Goal: Task Accomplishment & Management: Manage account settings

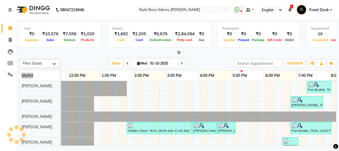
scroll to position [0, 158]
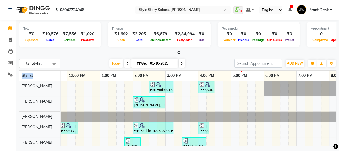
click at [257, 124] on div "Pari Bodele, TK05, 02:30 PM-03:15 PM, Gel Nail Polish Application (₹500) Sonal …" at bounding box center [165, 122] width 525 height 82
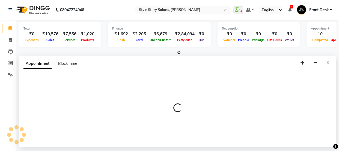
click at [255, 124] on div at bounding box center [178, 110] width 318 height 74
select select "62114"
select select "tentative"
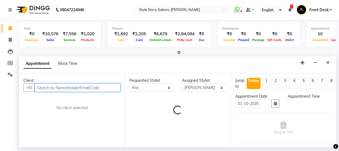
select select "1065"
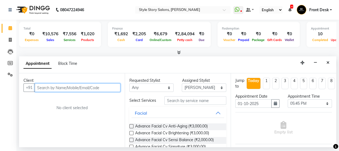
click at [93, 85] on input "text" at bounding box center [78, 87] width 86 height 8
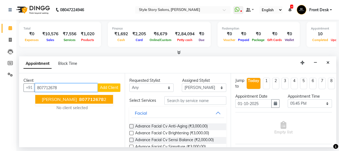
click at [79, 98] on span "807712678" at bounding box center [91, 98] width 25 height 5
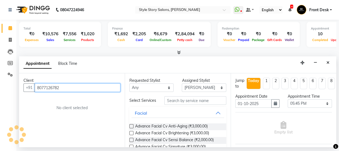
type input "8077126782"
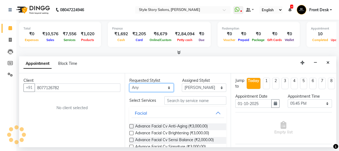
click at [142, 86] on select "Any Arshad Ansari Priyanka Singh Ritesh Shrivas Sonali Sarode Tanuja Junghare V…" at bounding box center [152, 87] width 44 height 8
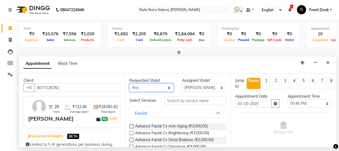
select select "62114"
click at [130, 83] on select "Any Arshad Ansari Priyanka Singh Ritesh Shrivas Sonali Sarode Tanuja Junghare V…" at bounding box center [152, 87] width 44 height 8
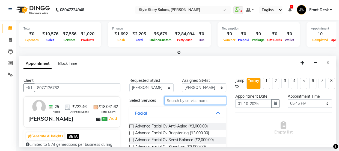
click at [185, 101] on input "text" at bounding box center [196, 100] width 62 height 8
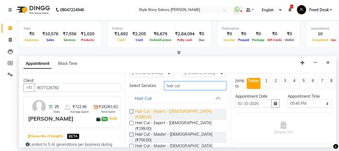
scroll to position [29, 0]
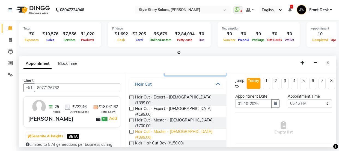
type input "hair cut"
click at [174, 129] on span "Hair Cut - Master - [DEMOGRAPHIC_DATA] (₹399.00)" at bounding box center [178, 134] width 87 height 11
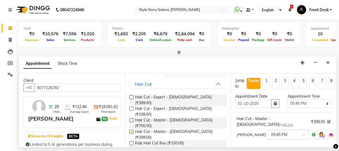
checkbox input "false"
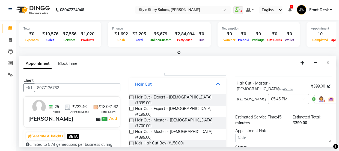
scroll to position [85, 0]
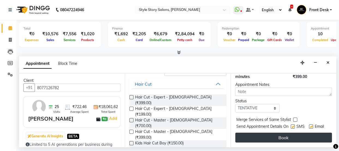
click at [276, 135] on button "Book" at bounding box center [284, 138] width 97 height 10
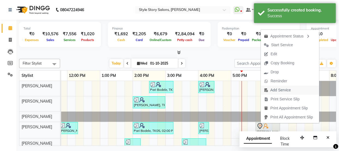
click at [278, 90] on span "Add Service" at bounding box center [281, 90] width 20 height 6
select select "62114"
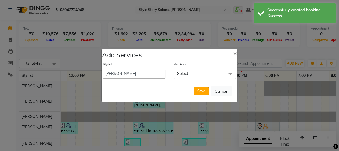
click at [205, 75] on span "Select" at bounding box center [205, 74] width 63 height 10
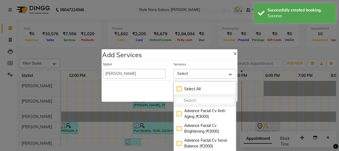
click at [192, 99] on input "multiselect-search" at bounding box center [205, 101] width 57 height 6
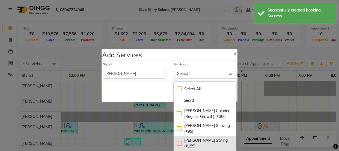
type input "beard"
click at [199, 137] on div "[PERSON_NAME] Styling (₹199)" at bounding box center [205, 142] width 57 height 11
checkbox input "true"
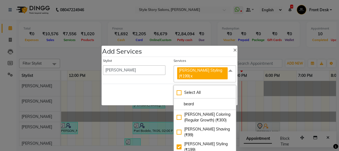
click at [142, 84] on div "Save Cancel" at bounding box center [170, 95] width 136 height 22
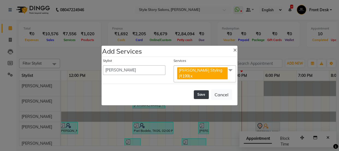
click at [202, 93] on button "Save" at bounding box center [201, 94] width 15 height 9
select select "82561"
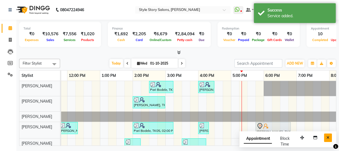
click at [327, 137] on button "Close" at bounding box center [328, 137] width 8 height 8
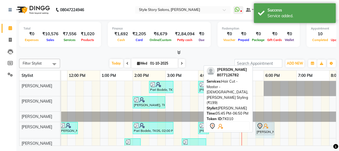
drag, startPoint x: 285, startPoint y: 127, endPoint x: 272, endPoint y: 128, distance: 12.6
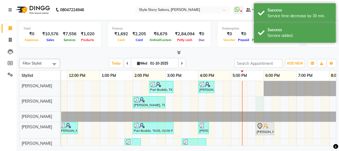
click at [260, 97] on div "Pari Bodele, TK05, 02:30 PM-03:15 PM, Gel Nail Polish Application (₹500) Sonal …" at bounding box center [165, 122] width 525 height 83
select select "61197"
select select "1065"
select select "tentative"
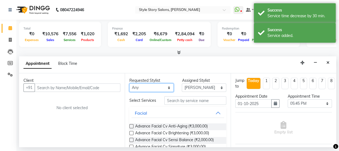
click at [147, 84] on select "Any Arshad Ansari Priyanka Singh Ritesh Shrivas Sonali Sarode Tanuja Junghare V…" at bounding box center [152, 87] width 44 height 8
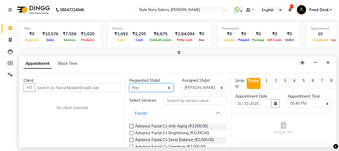
select select "61197"
click at [130, 83] on select "Any Arshad Ansari Priyanka Singh Ritesh Shrivas Sonali Sarode Tanuja Junghare V…" at bounding box center [152, 87] width 44 height 8
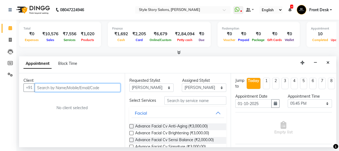
click at [77, 88] on input "text" at bounding box center [78, 87] width 86 height 8
type input "7020713428"
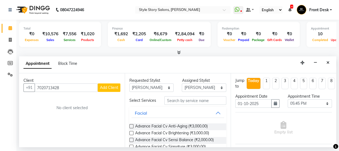
click at [105, 85] on span "Add Client" at bounding box center [109, 87] width 18 height 5
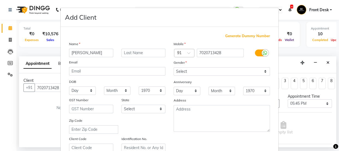
type input "Sharukh"
click at [132, 54] on input "text" at bounding box center [144, 53] width 44 height 8
type input "Akhtar"
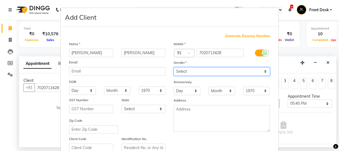
click at [191, 70] on select "Select [DEMOGRAPHIC_DATA] [DEMOGRAPHIC_DATA] Other Prefer Not To Say" at bounding box center [222, 71] width 96 height 8
click at [174, 67] on select "Select [DEMOGRAPHIC_DATA] [DEMOGRAPHIC_DATA] Other Prefer Not To Say" at bounding box center [222, 71] width 96 height 8
click at [192, 71] on select "Select [DEMOGRAPHIC_DATA] [DEMOGRAPHIC_DATA] Other Prefer Not To Say" at bounding box center [222, 71] width 96 height 8
select select "[DEMOGRAPHIC_DATA]"
click at [174, 67] on select "Select [DEMOGRAPHIC_DATA] [DEMOGRAPHIC_DATA] Other Prefer Not To Say" at bounding box center [222, 71] width 96 height 8
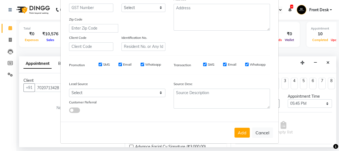
scroll to position [103, 0]
click at [239, 131] on button "Add" at bounding box center [242, 132] width 15 height 10
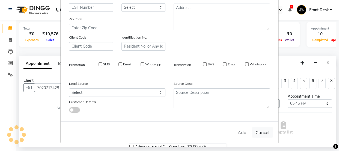
select select
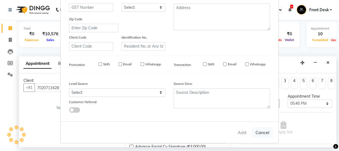
select select
checkbox input "false"
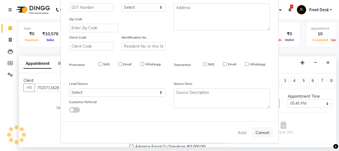
checkbox input "false"
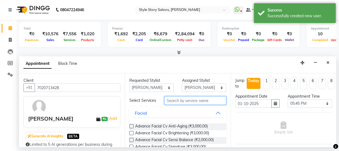
click at [177, 100] on input "text" at bounding box center [196, 100] width 62 height 8
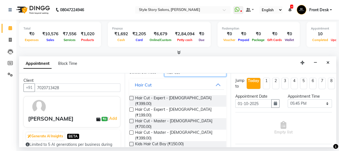
scroll to position [29, 0]
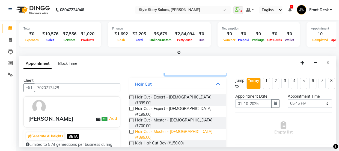
type input "hair cut"
drag, startPoint x: 177, startPoint y: 119, endPoint x: 192, endPoint y: 121, distance: 14.6
click at [177, 129] on span "Hair Cut - Master - Male (₹399.00)" at bounding box center [178, 134] width 87 height 11
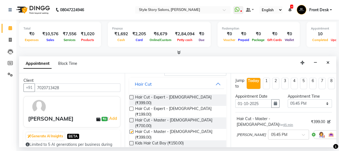
checkbox input "false"
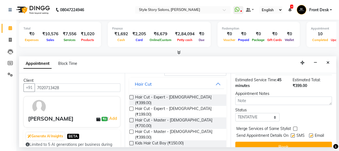
scroll to position [85, 0]
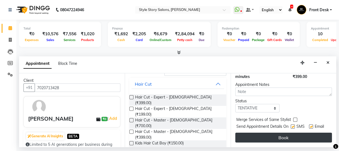
click at [251, 133] on button "Book" at bounding box center [284, 138] width 97 height 10
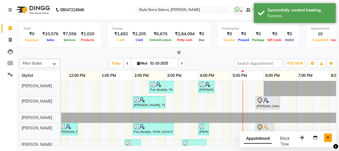
click at [327, 138] on icon "Close" at bounding box center [328, 138] width 3 height 4
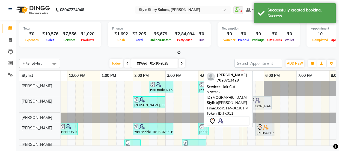
drag, startPoint x: 261, startPoint y: 99, endPoint x: 255, endPoint y: 100, distance: 6.3
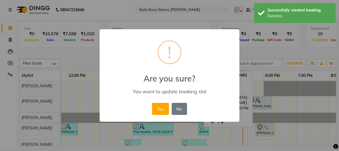
drag, startPoint x: 161, startPoint y: 105, endPoint x: 179, endPoint y: 107, distance: 18.1
click at [161, 105] on button "Yes" at bounding box center [160, 109] width 17 height 12
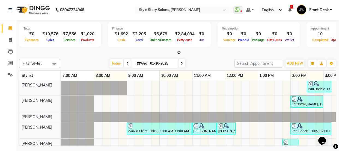
scroll to position [0, 217]
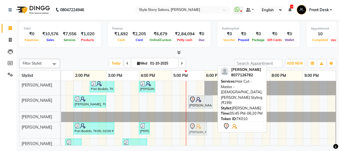
drag, startPoint x: 205, startPoint y: 124, endPoint x: 187, endPoint y: 118, distance: 19.3
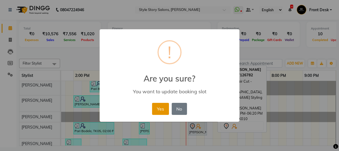
click at [160, 107] on button "Yes" at bounding box center [160, 109] width 17 height 12
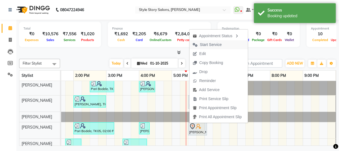
click at [208, 43] on span "Start Service" at bounding box center [211, 45] width 22 height 6
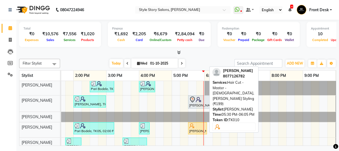
click at [200, 127] on div at bounding box center [197, 125] width 17 height 5
select select "1"
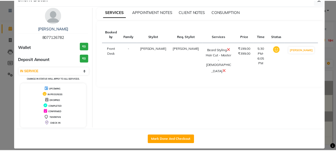
scroll to position [20, 0]
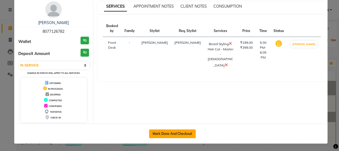
click at [191, 131] on button "Mark Done And Checkout" at bounding box center [172, 133] width 47 height 9
select select "service"
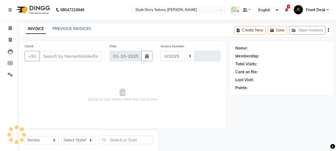
select select "6249"
type input "1779"
select select "61197"
type input "8077126782"
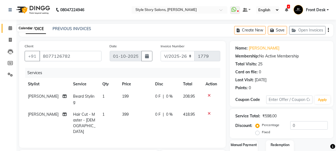
click at [11, 29] on icon at bounding box center [10, 28] width 4 height 4
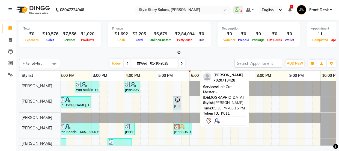
drag, startPoint x: 198, startPoint y: 98, endPoint x: 182, endPoint y: 99, distance: 16.4
click at [182, 99] on div "Pari Bodele, TK05, 02:30 PM-03:15 PM, Gel Nail Polish Application (₹500) Sonal …" at bounding box center [91, 122] width 525 height 83
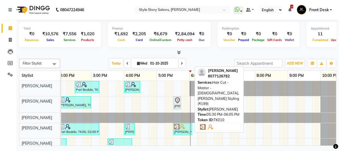
click at [184, 129] on div "Sunny J sir, TK10, 05:30 PM-06:05 PM, Hair Cut - Master - Male,Beard Styling (₹…" at bounding box center [183, 129] width 18 height 10
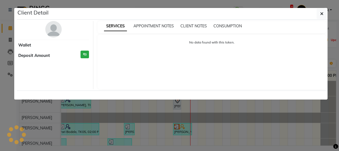
select select "3"
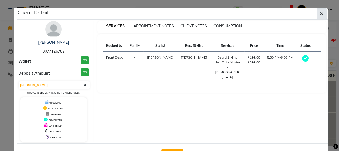
click at [324, 13] on button "button" at bounding box center [322, 13] width 10 height 10
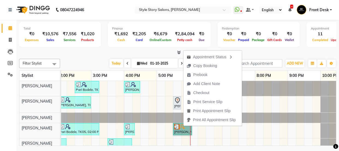
click at [185, 126] on link "Sunny J sir, TK10, 05:30 PM-06:05 PM, Hair Cut - Master - Male,Beard Styling (₹…" at bounding box center [182, 129] width 19 height 12
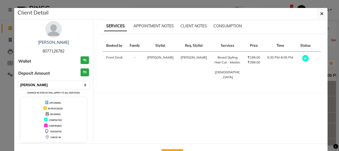
drag, startPoint x: 60, startPoint y: 84, endPoint x: 59, endPoint y: 88, distance: 4.5
click at [60, 84] on select "Select MARK DONE UPCOMING" at bounding box center [54, 85] width 71 height 8
select select "5"
click at [19, 81] on select "Select MARK DONE UPCOMING" at bounding box center [54, 85] width 71 height 8
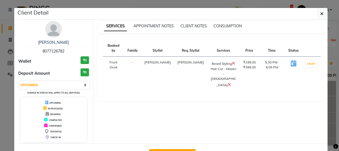
click at [321, 12] on icon "button" at bounding box center [322, 13] width 3 height 4
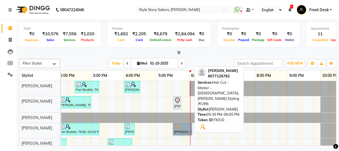
click at [184, 126] on link "Sunny J sir, TK10, 05:30 PM-06:05 PM, Hair Cut - Master - Male,Beard Styling (₹…" at bounding box center [182, 129] width 19 height 12
select select "5"
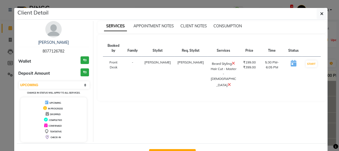
click at [228, 82] on icon at bounding box center [229, 84] width 3 height 4
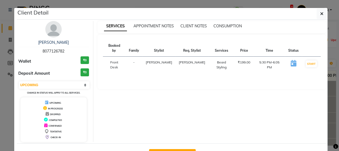
click at [333, 53] on ngb-modal-window "Client Detail Sunny J sir 8077126782 Wallet ₹0 Deposit Amount ₹0 Select IN SERV…" at bounding box center [169, 75] width 339 height 151
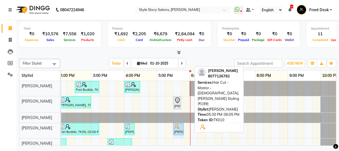
drag, startPoint x: 192, startPoint y: 126, endPoint x: 185, endPoint y: 129, distance: 7.3
click at [185, 129] on div "Pari Bodele, TK05, 02:30 PM-03:15 PM, Gel Nail Polish Application (₹500) Sonal …" at bounding box center [91, 122] width 525 height 83
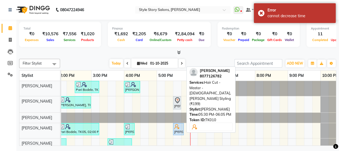
click at [175, 129] on div "Sunny J sir, TK10, 05:30 PM-06:05 PM, Hair Cut - Master - Male,Beard Styling (₹…" at bounding box center [179, 129] width 10 height 10
select select "5"
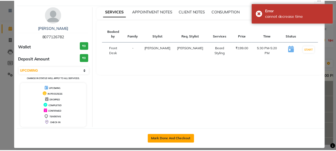
scroll to position [20, 0]
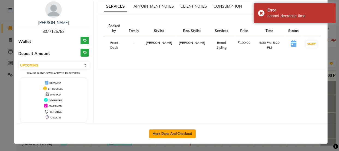
click at [175, 134] on button "Mark Done And Checkout" at bounding box center [172, 133] width 47 height 9
select select "service"
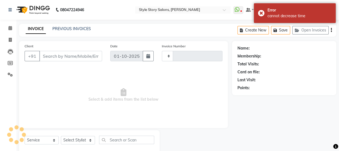
type input "1779"
select select "6249"
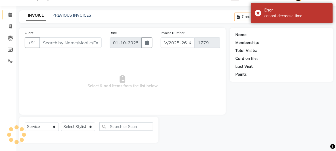
scroll to position [14, 0]
select select "61197"
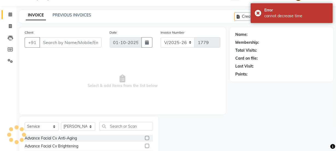
type input "8077126782"
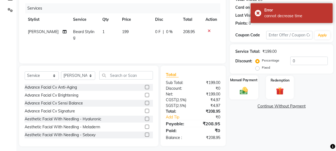
scroll to position [68, 0]
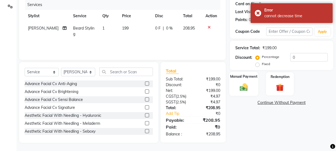
click at [239, 92] on div "Manual Payment" at bounding box center [243, 84] width 29 height 24
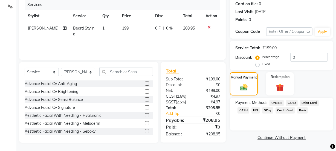
click at [255, 110] on span "UPI" at bounding box center [255, 110] width 8 height 6
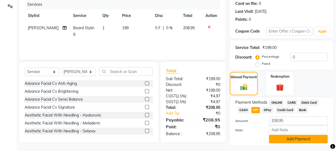
click at [282, 138] on button "Add Payment" at bounding box center [298, 139] width 59 height 8
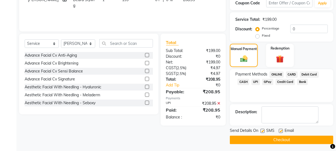
scroll to position [98, 0]
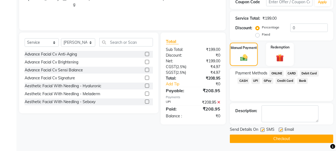
click at [266, 134] on button "Checkout" at bounding box center [281, 138] width 103 height 8
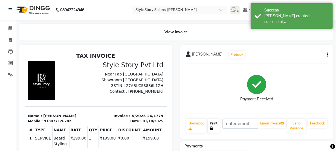
click at [215, 123] on link "Print" at bounding box center [213, 126] width 12 height 14
click at [8, 30] on icon at bounding box center [10, 28] width 4 height 4
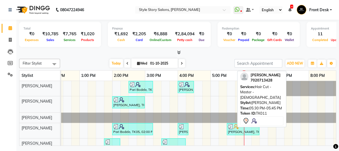
drag, startPoint x: 229, startPoint y: 103, endPoint x: 244, endPoint y: 103, distance: 14.8
click at [244, 103] on div "Filter Stylist Select All Arshad Ansari Priyanka Singh Ritesh Shrivas Sonali Sa…" at bounding box center [178, 101] width 318 height 89
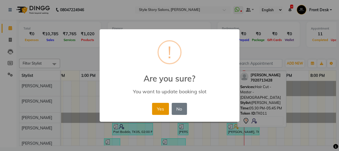
click at [160, 110] on button "Yes" at bounding box center [160, 109] width 17 height 12
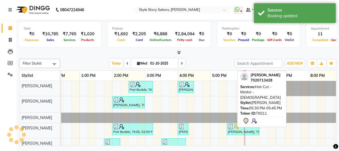
click at [219, 61] on div "Today Wed 01-10-2025" at bounding box center [147, 63] width 169 height 8
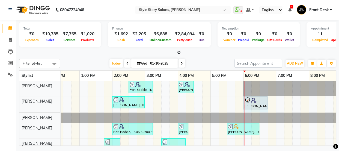
drag, startPoint x: 251, startPoint y: 102, endPoint x: 260, endPoint y: 100, distance: 10.1
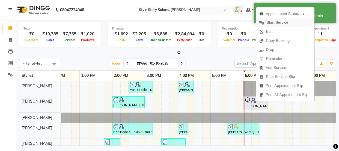
click at [277, 21] on span "Start Service" at bounding box center [278, 23] width 22 height 6
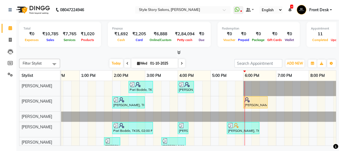
click at [223, 57] on div "Filter Stylist Select All Arshad Ansari Priyanka Singh Ritesh Shrivas Sonali Sa…" at bounding box center [178, 101] width 318 height 89
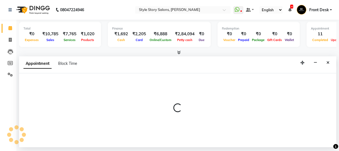
select select "46661"
select select "1095"
select select "tentative"
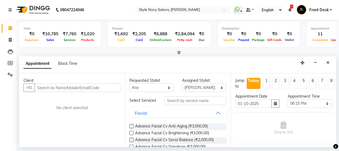
click at [55, 86] on input "text" at bounding box center [78, 87] width 86 height 8
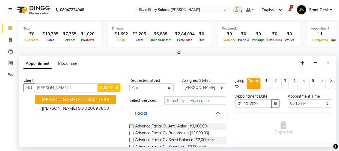
click at [82, 100] on ngb-highlight "7769011696" at bounding box center [95, 98] width 27 height 5
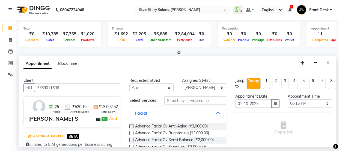
type input "7769011696"
click at [171, 104] on input "text" at bounding box center [196, 100] width 62 height 8
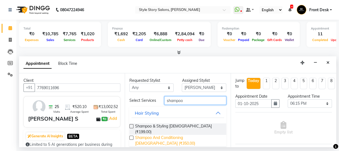
type input "shampoo"
click at [177, 135] on span "Shampoo And Conditioning Female (₹350.00)" at bounding box center [178, 140] width 87 height 11
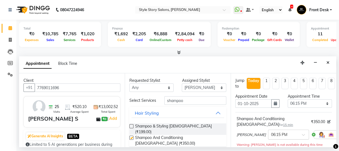
checkbox input "false"
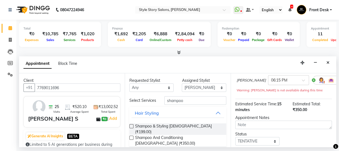
scroll to position [96, 0]
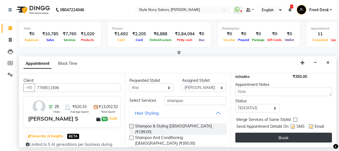
click at [282, 134] on button "Book" at bounding box center [284, 138] width 97 height 10
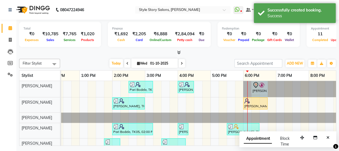
drag, startPoint x: 260, startPoint y: 84, endPoint x: 267, endPoint y: 86, distance: 7.4
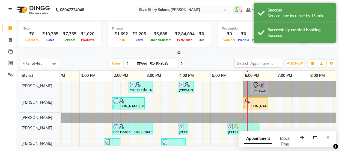
drag, startPoint x: 329, startPoint y: 136, endPoint x: 273, endPoint y: 150, distance: 57.4
click at [329, 136] on icon "Close" at bounding box center [328, 138] width 3 height 4
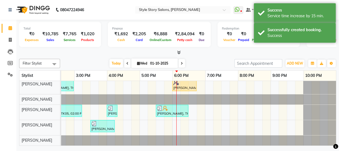
scroll to position [0, 0]
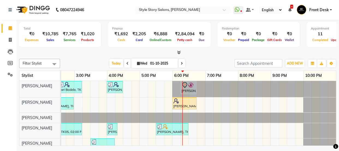
click at [46, 146] on div "Total ₹0 Expenses ₹10,785 Sales ₹7,765 Services ₹1,020 Products Finance ₹1,692 …" at bounding box center [177, 83] width 323 height 127
click at [49, 145] on div "Total ₹0 Expenses ₹10,785 Sales ₹7,765 Services ₹1,020 Products Finance ₹1,692 …" at bounding box center [177, 83] width 323 height 127
drag, startPoint x: 59, startPoint y: 140, endPoint x: 67, endPoint y: 139, distance: 7.7
click at [66, 140] on tr "Sonali Sarode Ritesh Shrivas Arshad Ansari Vikas Kumar Tanuja Junghare Priyanka…" at bounding box center [177, 113] width 317 height 65
click at [75, 139] on div "Pari Bodele, TK05, 02:30 PM-03:15 PM, Gel Nail Polish Application (₹500) Sonal …" at bounding box center [74, 122] width 525 height 83
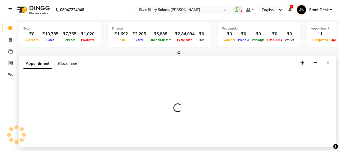
select select "84756"
select select "tentative"
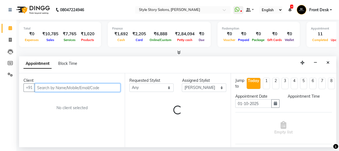
select select "885"
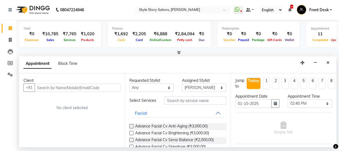
click at [329, 62] on icon "Close" at bounding box center [328, 63] width 3 height 4
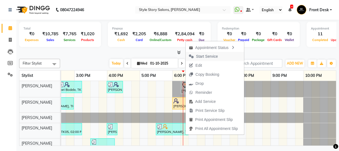
click at [204, 57] on span "Start Service" at bounding box center [207, 57] width 22 height 6
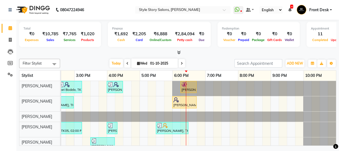
click at [189, 123] on div "Pari Bodele, TK05, 02:30 PM-03:15 PM, Gel Nail Polish Application (₹500) Sonal …" at bounding box center [74, 122] width 525 height 82
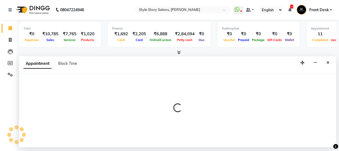
select select "62114"
select select "tentative"
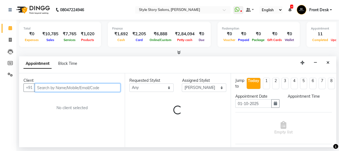
select select "1110"
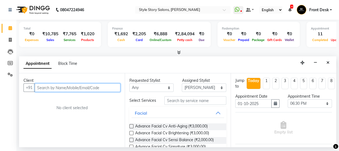
click at [71, 86] on input "text" at bounding box center [78, 87] width 86 height 8
type input "9094646815"
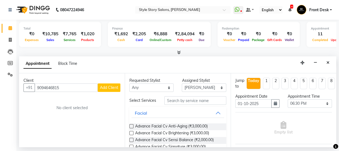
click at [108, 89] on span "Add Client" at bounding box center [109, 87] width 18 height 5
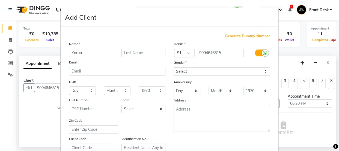
type input "Karan"
click at [129, 55] on input "text" at bounding box center [144, 53] width 44 height 8
type input "Arora"
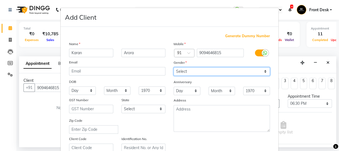
click at [184, 72] on select "Select Male Female Other Prefer Not To Say" at bounding box center [222, 71] width 96 height 8
select select "male"
click at [174, 67] on select "Select Male Female Other Prefer Not To Say" at bounding box center [222, 71] width 96 height 8
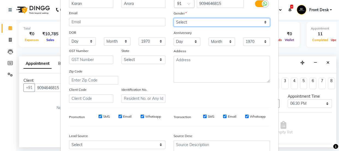
scroll to position [103, 0]
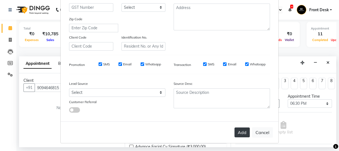
click at [242, 132] on button "Add" at bounding box center [242, 132] width 15 height 10
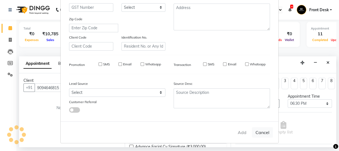
select select
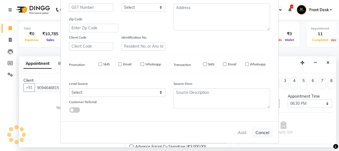
select select
checkbox input "false"
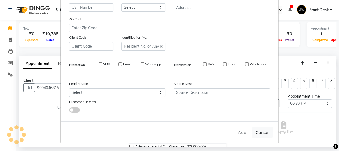
checkbox input "false"
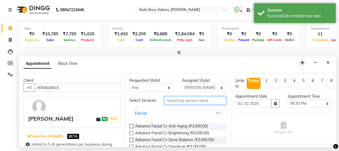
click at [172, 103] on input "text" at bounding box center [196, 100] width 62 height 8
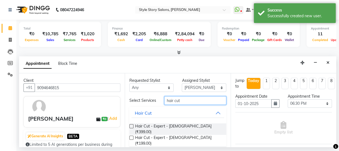
scroll to position [29, 0]
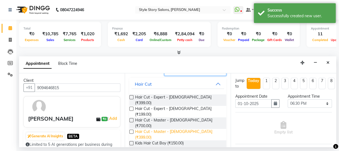
type input "hair cut"
click at [183, 129] on span "Hair Cut - Master - Male (₹399.00)" at bounding box center [178, 134] width 87 height 11
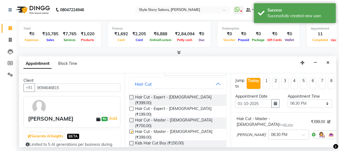
checkbox input "false"
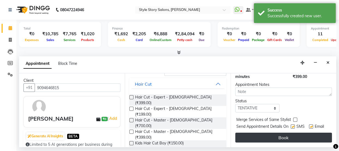
click at [260, 134] on button "Book" at bounding box center [284, 138] width 97 height 10
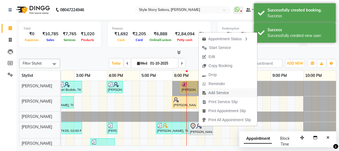
click at [214, 95] on span "Add Service" at bounding box center [219, 93] width 20 height 6
select select "62114"
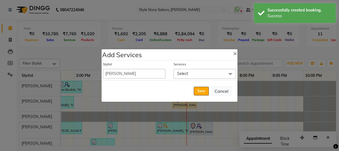
click at [201, 73] on span "Select" at bounding box center [205, 74] width 63 height 10
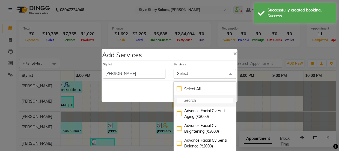
click at [190, 101] on input "multiselect-search" at bounding box center [205, 101] width 57 height 6
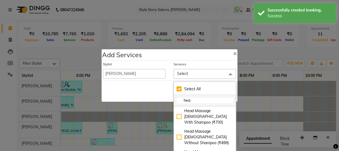
type input "hear"
checkbox input "true"
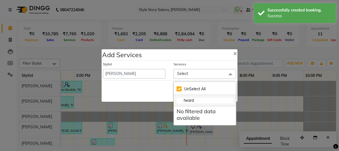
type input "hear"
checkbox input "false"
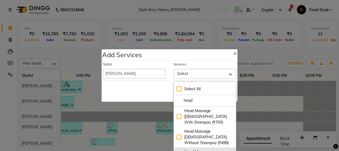
type input "head"
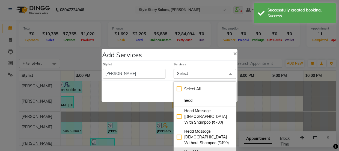
checkbox input "true"
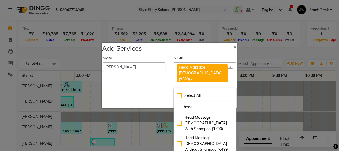
click at [143, 88] on div "Save Cancel" at bounding box center [170, 98] width 136 height 22
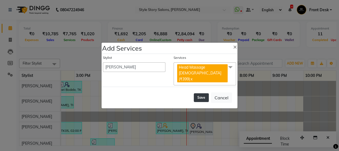
click at [199, 93] on button "Save" at bounding box center [201, 97] width 15 height 9
select select "82561"
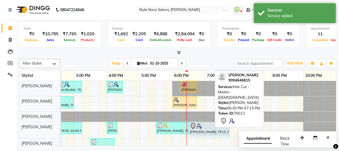
drag, startPoint x: 236, startPoint y: 125, endPoint x: 222, endPoint y: 128, distance: 14.7
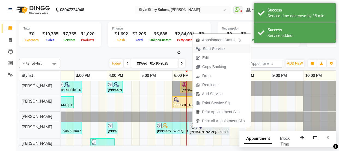
click at [221, 51] on span "Start Service" at bounding box center [214, 49] width 22 height 6
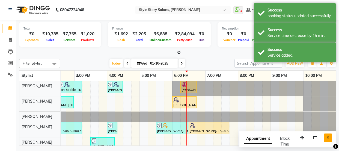
click at [331, 138] on button "Close" at bounding box center [328, 137] width 8 height 8
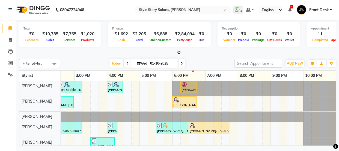
scroll to position [20, 0]
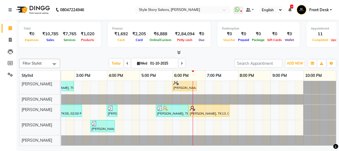
click at [198, 116] on div "Pari Bodele, TK05, 02:30 PM-03:15 PM, Gel Nail Polish Application (₹500) Sonal …" at bounding box center [74, 105] width 525 height 82
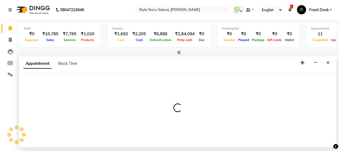
select select "62114"
select select "1125"
select select "tentative"
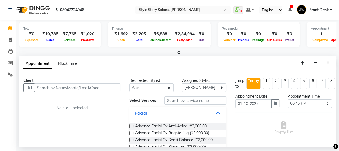
click at [87, 87] on input "text" at bounding box center [78, 87] width 86 height 8
click at [189, 89] on select "Select Arshad Ansari Priyanka Singh Ritesh Shrivas Sonali Sarode Tanuja Junghar…" at bounding box center [204, 87] width 44 height 8
select select "84756"
click at [182, 83] on select "Select Arshad Ansari Priyanka Singh Ritesh Shrivas Sonali Sarode Tanuja Junghar…" at bounding box center [204, 87] width 44 height 8
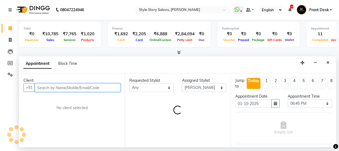
click at [108, 85] on input "text" at bounding box center [78, 87] width 86 height 8
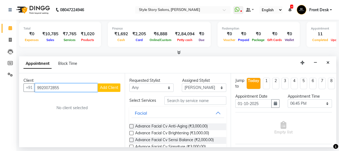
type input "9920072855"
click at [108, 85] on span "Add Client" at bounding box center [109, 87] width 18 height 5
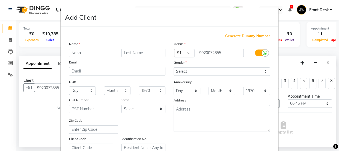
type input "Neha"
click at [135, 53] on input "text" at bounding box center [144, 53] width 44 height 8
type input "Mishra"
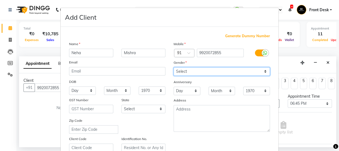
click at [184, 72] on select "Select Male Female Other Prefer Not To Say" at bounding box center [222, 71] width 96 height 8
select select "female"
click at [174, 67] on select "Select Male Female Other Prefer Not To Say" at bounding box center [222, 71] width 96 height 8
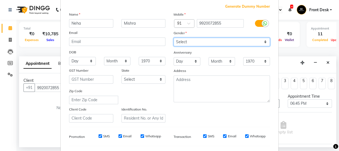
scroll to position [103, 0]
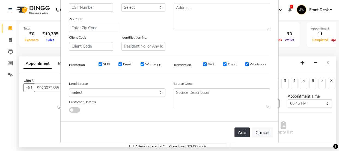
click at [236, 132] on button "Add" at bounding box center [242, 132] width 15 height 10
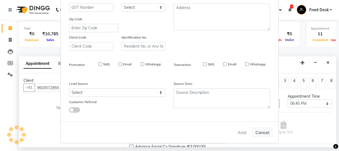
select select
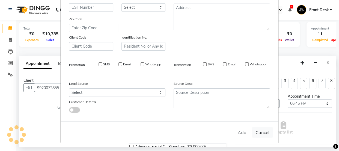
select select
checkbox input "false"
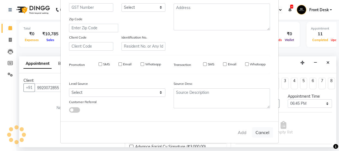
checkbox input "false"
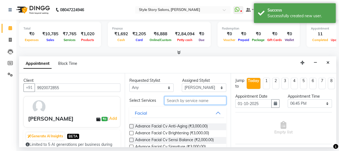
click at [181, 103] on input "text" at bounding box center [196, 100] width 62 height 8
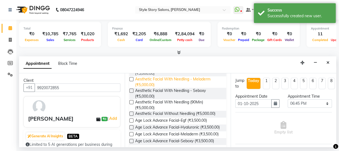
scroll to position [141, 0]
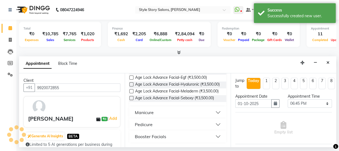
type input "facial"
click at [161, 135] on div "Booster Facials" at bounding box center [150, 136] width 31 height 7
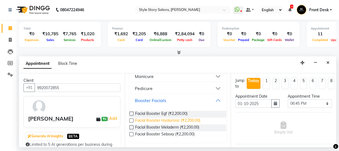
scroll to position [175, 0]
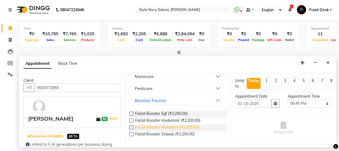
click at [170, 128] on span "Facial Booster Meladerm (₹2,200.00)" at bounding box center [167, 127] width 64 height 7
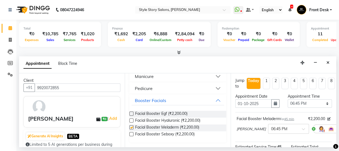
checkbox input "false"
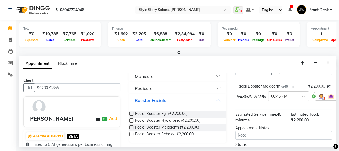
scroll to position [85, 0]
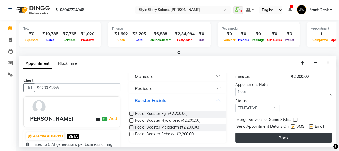
click at [270, 133] on button "Book" at bounding box center [284, 138] width 97 height 10
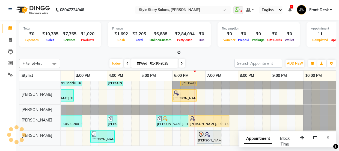
scroll to position [0, 0]
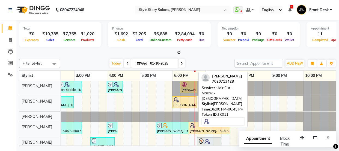
click at [189, 100] on div at bounding box center [185, 99] width 22 height 5
click at [189, 101] on div at bounding box center [185, 99] width 22 height 5
select select "1"
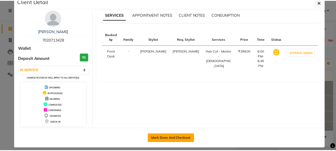
scroll to position [16, 0]
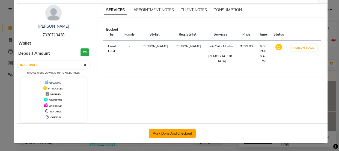
click at [182, 131] on button "Mark Done And Checkout" at bounding box center [172, 133] width 47 height 9
select select "service"
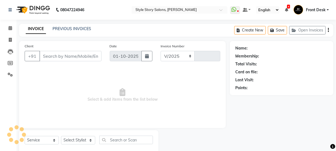
select select "6249"
type input "1780"
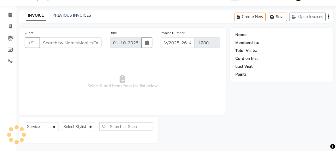
type input "7020713428"
select select "61197"
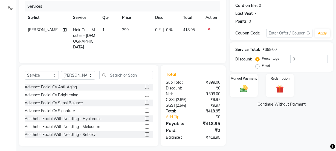
scroll to position [68, 0]
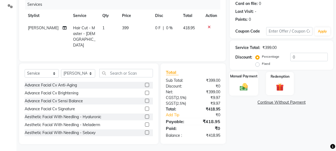
click at [239, 86] on img at bounding box center [243, 86] width 13 height 9
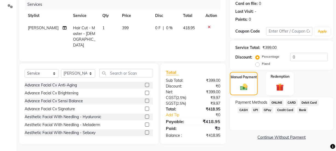
click at [244, 109] on span "CASH" at bounding box center [243, 110] width 12 height 6
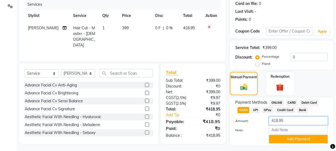
drag, startPoint x: 293, startPoint y: 120, endPoint x: 254, endPoint y: 120, distance: 38.5
click at [254, 120] on div "Amount: 418.95" at bounding box center [281, 120] width 101 height 9
type input "400"
click at [292, 140] on button "Add Payment" at bounding box center [298, 139] width 59 height 8
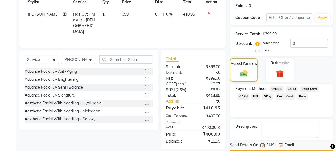
scroll to position [93, 0]
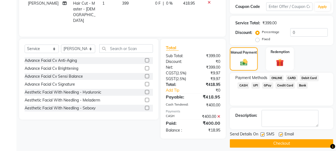
click at [256, 85] on span "UPI" at bounding box center [255, 85] width 8 height 6
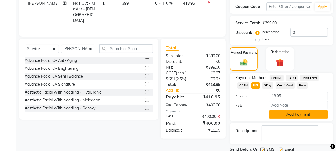
click at [284, 113] on button "Add Payment" at bounding box center [298, 114] width 59 height 8
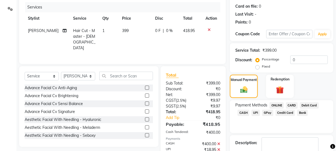
scroll to position [23, 0]
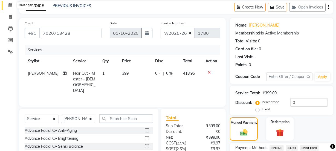
click at [10, 3] on icon at bounding box center [10, 5] width 4 height 4
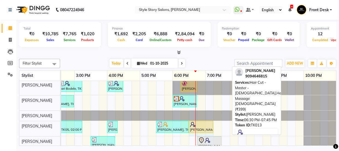
scroll to position [2, 0]
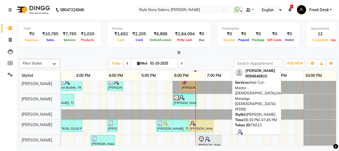
drag, startPoint x: 230, startPoint y: 128, endPoint x: 206, endPoint y: 129, distance: 23.8
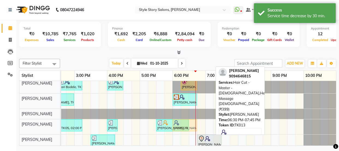
drag, startPoint x: 200, startPoint y: 124, endPoint x: 184, endPoint y: 126, distance: 16.0
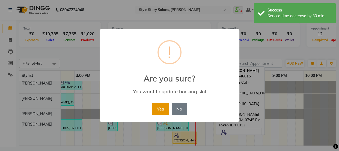
click at [163, 106] on button "Yes" at bounding box center [160, 109] width 17 height 12
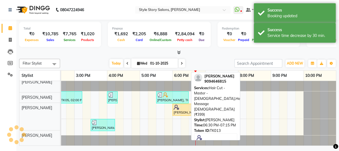
scroll to position [34, 0]
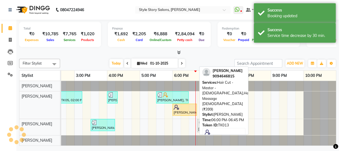
click at [190, 107] on div "[PERSON_NAME], TK13, 06:00 PM-06:45 PM, Hair Cut - Master - [DEMOGRAPHIC_DATA],…" at bounding box center [184, 109] width 23 height 10
select select "1"
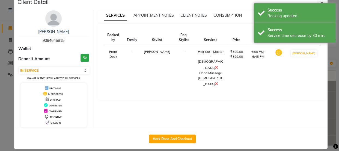
scroll to position [16, 0]
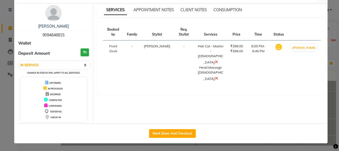
click at [329, 30] on ngb-modal-window "Client Detail Karan Arora 9094646815 Wallet Deposit Amount ₹0 Select IN SERVICE…" at bounding box center [169, 75] width 339 height 151
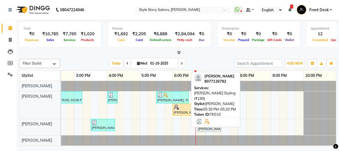
click at [174, 96] on div "[PERSON_NAME], TK10, 05:30 PM-05:20 PM, [PERSON_NAME] Styling (₹199)" at bounding box center [172, 97] width 31 height 10
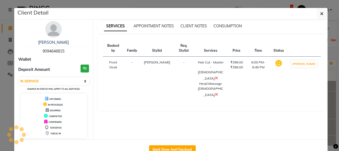
select select "3"
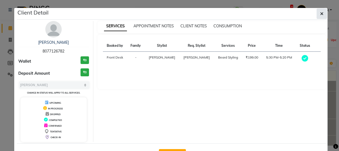
click at [324, 13] on button "button" at bounding box center [322, 13] width 10 height 10
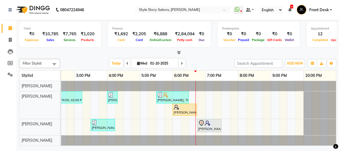
scroll to position [0, 0]
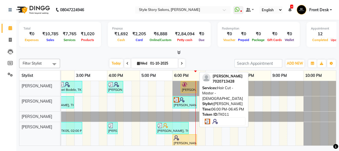
click at [190, 99] on div at bounding box center [185, 99] width 22 height 5
select select "3"
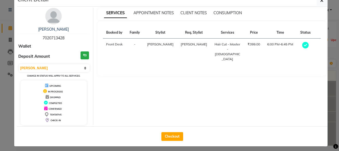
scroll to position [16, 0]
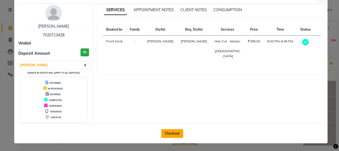
click at [171, 134] on button "Checkout" at bounding box center [173, 133] width 22 height 9
select select "service"
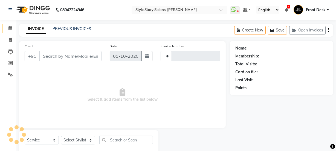
type input "1780"
select select "6249"
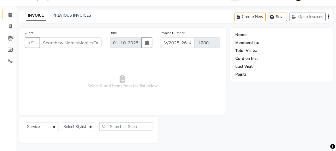
select select "61197"
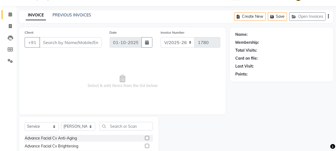
type input "7020713428"
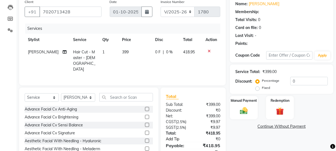
scroll to position [68, 0]
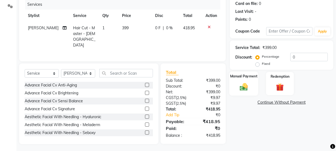
click at [245, 86] on img at bounding box center [243, 86] width 13 height 9
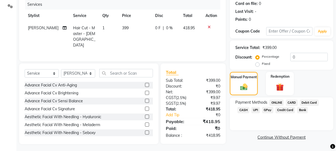
click at [244, 111] on span "CASH" at bounding box center [243, 110] width 12 height 6
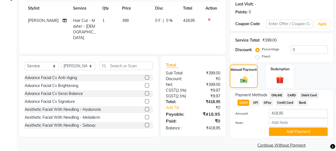
scroll to position [82, 0]
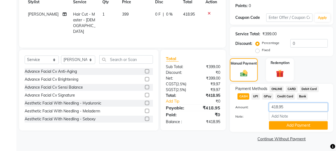
drag, startPoint x: 290, startPoint y: 109, endPoint x: 265, endPoint y: 109, distance: 24.9
click at [265, 109] on div "418.95" at bounding box center [298, 107] width 67 height 8
type input "400"
click at [290, 127] on button "Add Payment" at bounding box center [298, 125] width 59 height 8
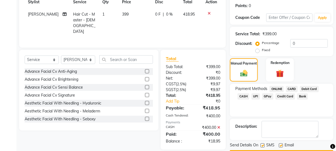
click at [256, 96] on span "UPI" at bounding box center [255, 96] width 8 height 6
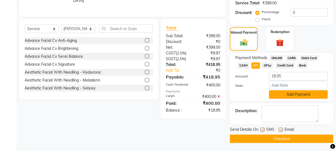
click at [290, 91] on button "Add Payment" at bounding box center [298, 94] width 59 height 8
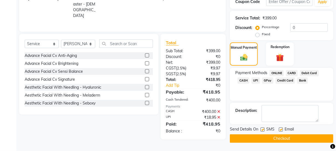
scroll to position [98, 0]
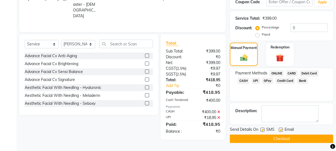
drag, startPoint x: 268, startPoint y: 139, endPoint x: 261, endPoint y: 73, distance: 66.2
click at [269, 138] on button "Checkout" at bounding box center [281, 138] width 103 height 8
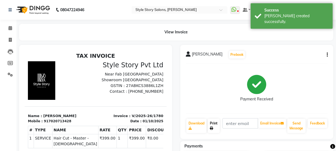
click at [219, 126] on link "Print" at bounding box center [213, 126] width 12 height 14
click at [10, 25] on span at bounding box center [10, 28] width 10 height 6
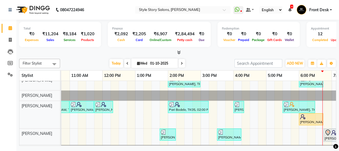
scroll to position [25, 0]
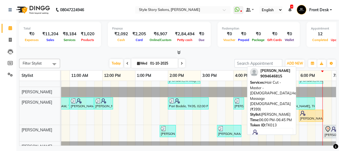
click at [312, 116] on div "[PERSON_NAME], TK13, 06:00 PM-06:45 PM, Hair Cut - Master - [DEMOGRAPHIC_DATA],…" at bounding box center [311, 115] width 23 height 10
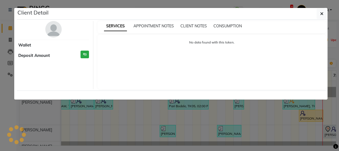
select select "1"
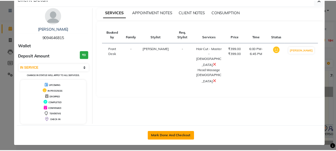
scroll to position [16, 0]
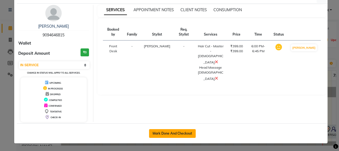
click at [180, 131] on button "Mark Done And Checkout" at bounding box center [172, 133] width 47 height 9
select select "service"
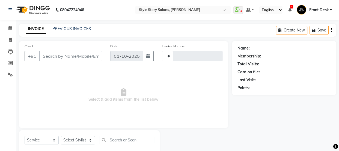
type input "1781"
select select "6249"
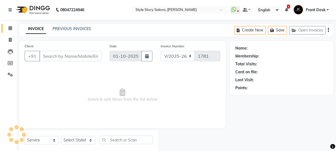
select select "61197"
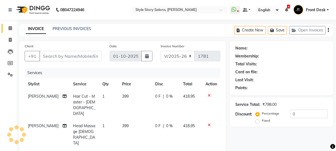
type input "9094646815"
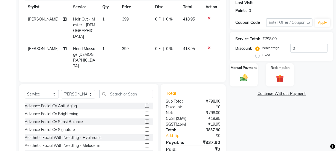
scroll to position [80, 0]
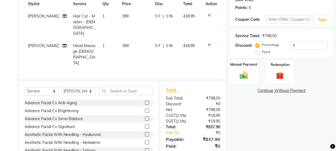
click at [241, 82] on div "Manual Payment" at bounding box center [243, 72] width 29 height 24
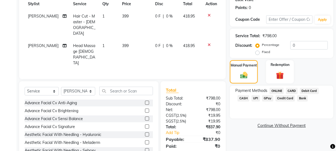
click at [256, 100] on span "UPI" at bounding box center [255, 98] width 8 height 6
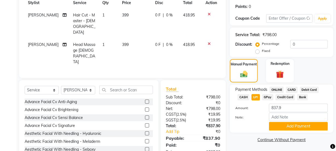
scroll to position [82, 0]
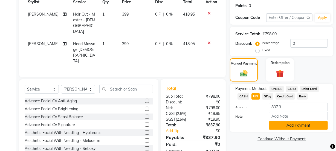
click at [301, 123] on button "Add Payment" at bounding box center [298, 125] width 59 height 8
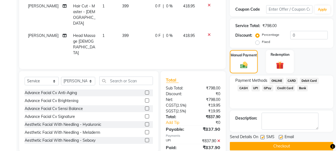
scroll to position [98, 0]
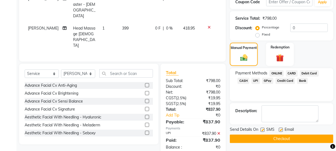
click at [280, 138] on button "Checkout" at bounding box center [281, 138] width 103 height 8
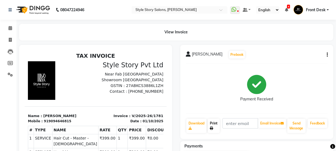
click at [213, 126] on link "Print" at bounding box center [213, 126] width 12 height 14
click at [10, 28] on icon at bounding box center [10, 28] width 4 height 4
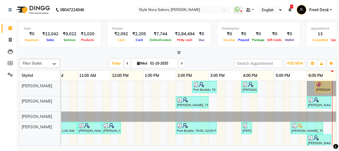
scroll to position [0, 245]
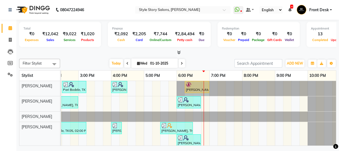
drag, startPoint x: 200, startPoint y: 85, endPoint x: 206, endPoint y: 85, distance: 5.7
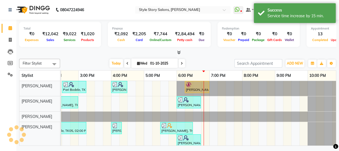
scroll to position [34, 0]
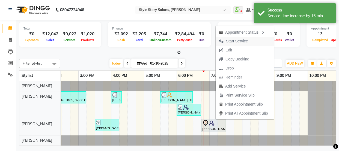
click at [237, 40] on span "Start Service" at bounding box center [237, 41] width 22 height 6
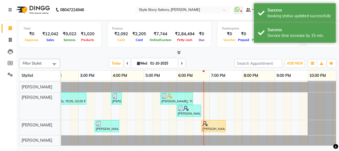
scroll to position [33, 245]
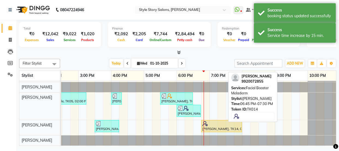
drag, startPoint x: 224, startPoint y: 120, endPoint x: 239, endPoint y: 121, distance: 15.0
click at [239, 121] on div "Filter Stylist Select All Arshad Ansari Priyanka Singh Ritesh Shrivas Sonali Sa…" at bounding box center [178, 101] width 318 height 89
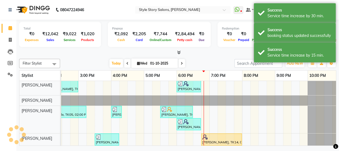
scroll to position [0, 0]
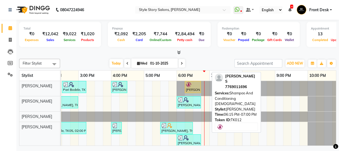
drag, startPoint x: 208, startPoint y: 85, endPoint x: 201, endPoint y: 89, distance: 8.1
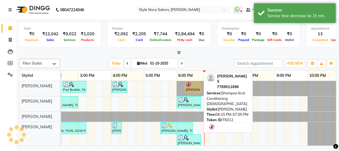
click at [196, 87] on div "[PERSON_NAME] S, TK12, 06:15 PM-06:45 PM, Shampoo And Conditioning [DEMOGRAPHIC…" at bounding box center [193, 87] width 15 height 10
select select "1"
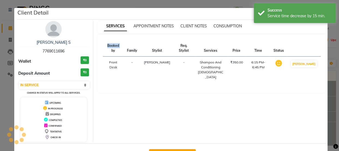
click at [196, 87] on div "SERVICES APPOINTMENT NOTES CLIENT NOTES CONSUMPTION Booked by Family Stylist Re…" at bounding box center [212, 81] width 238 height 121
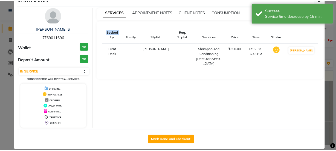
scroll to position [20, 0]
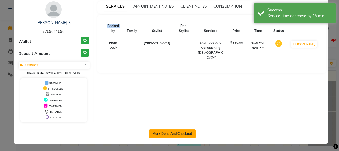
click at [183, 129] on button "Mark Done And Checkout" at bounding box center [172, 133] width 47 height 9
select select "service"
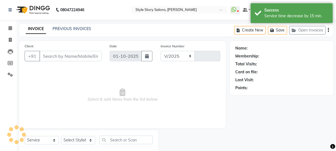
select select "6249"
type input "1782"
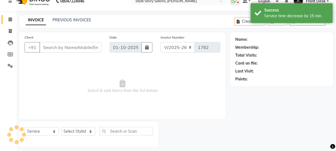
scroll to position [14, 0]
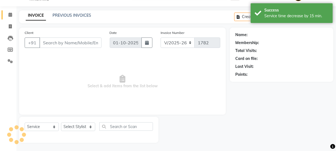
select select "61197"
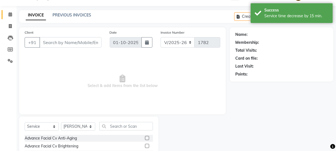
type input "7769011696"
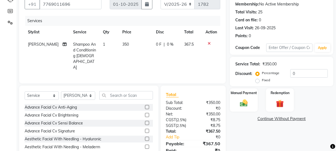
scroll to position [43, 0]
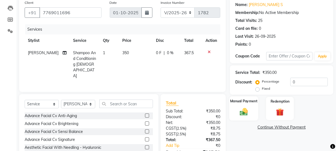
click at [254, 106] on div "Manual Payment" at bounding box center [243, 108] width 29 height 24
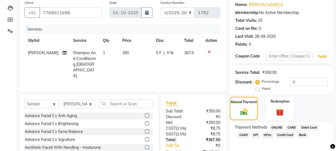
click at [240, 135] on span "CASH" at bounding box center [243, 135] width 12 height 6
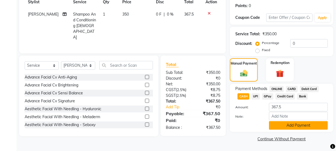
click at [287, 126] on button "Add Payment" at bounding box center [298, 125] width 59 height 8
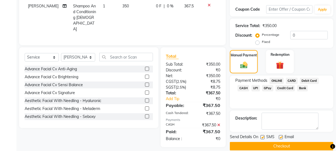
scroll to position [98, 0]
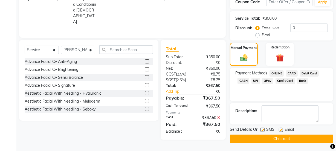
click at [290, 140] on button "Checkout" at bounding box center [281, 138] width 103 height 8
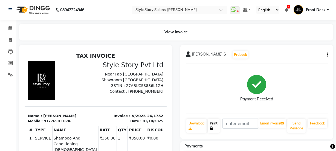
click at [212, 123] on link "Print" at bounding box center [213, 126] width 12 height 14
click at [10, 28] on icon at bounding box center [10, 28] width 4 height 4
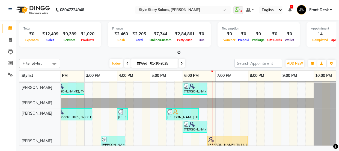
scroll to position [8, 0]
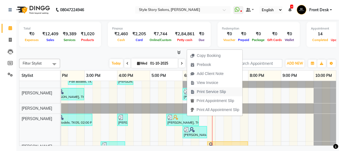
click at [211, 91] on span "Print Service Slip" at bounding box center [211, 92] width 29 height 6
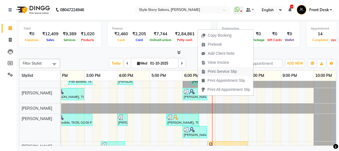
click at [221, 72] on span "Print Service Slip" at bounding box center [222, 72] width 29 height 6
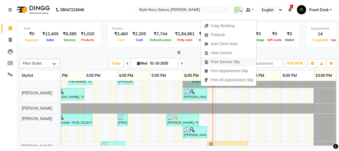
click at [218, 61] on span "Print Service Slip" at bounding box center [225, 62] width 29 height 6
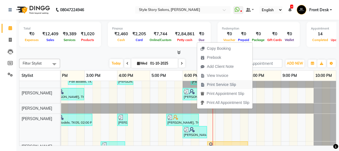
click at [220, 85] on span "Print Service Slip" at bounding box center [221, 85] width 29 height 6
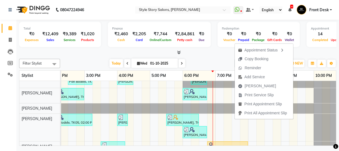
click at [213, 56] on div "Total ₹0 Expenses ₹12,409 Sales ₹9,389 Services ₹1,020 Products Finance ₹2,460 …" at bounding box center [177, 83] width 323 height 127
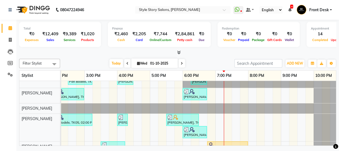
click at [215, 12] on input "text" at bounding box center [177, 10] width 79 height 5
click at [195, 114] on link "[PERSON_NAME], TK10, 05:30 PM-05:20 PM, [PERSON_NAME] Styling (₹199)" at bounding box center [182, 120] width 33 height 12
select select "1"
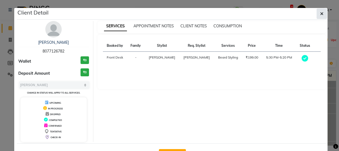
click at [323, 13] on button "button" at bounding box center [322, 13] width 10 height 10
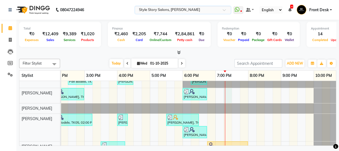
click at [227, 98] on div "Pari Bodele, TK05, 02:30 PM-03:15 PM, Gel Nail Polish Application (₹500) Sonal …" at bounding box center [84, 120] width 525 height 94
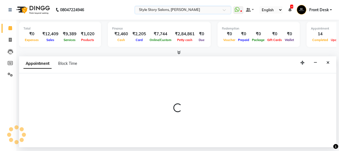
select select "61197"
select select "tentative"
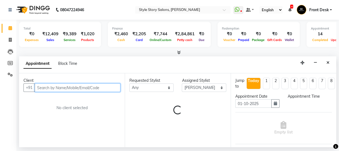
select select "1155"
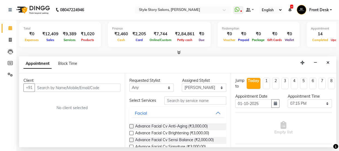
click at [112, 83] on div "Client" at bounding box center [72, 81] width 97 height 6
click at [113, 86] on input "text" at bounding box center [78, 87] width 86 height 8
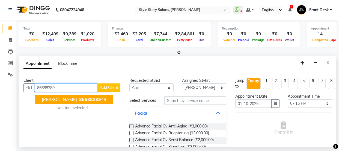
click at [79, 98] on span "86688289" at bounding box center [90, 98] width 22 height 5
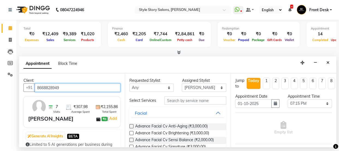
type input "8668828949"
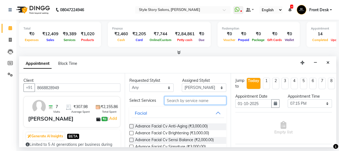
click at [187, 102] on input "text" at bounding box center [196, 100] width 62 height 8
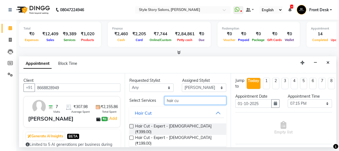
type input "hair cut"
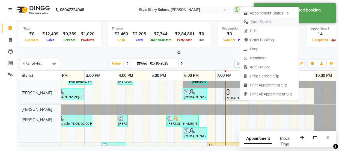
click at [259, 19] on span "Start Service" at bounding box center [262, 22] width 22 height 6
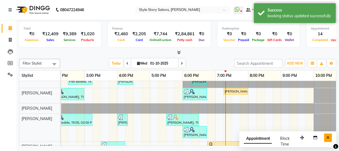
click at [327, 139] on icon "Close" at bounding box center [328, 138] width 3 height 4
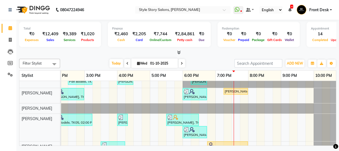
click at [326, 128] on div at bounding box center [330, 127] width 33 height 27
click at [328, 126] on div at bounding box center [330, 127] width 33 height 27
click at [330, 123] on div at bounding box center [330, 127] width 33 height 27
click at [331, 123] on div at bounding box center [330, 127] width 33 height 27
click at [107, 45] on div "Total ₹0 Expenses ₹12,409 Sales ₹9,389 Services ₹1,020 Products Finance ₹2,460 …" at bounding box center [178, 35] width 318 height 27
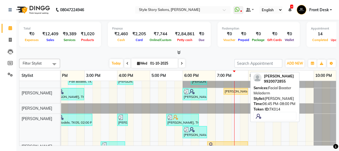
click at [225, 142] on div "Neha Mishra, TK14, 06:45 PM-08:00 PM, Facial Booster Meladerm" at bounding box center [228, 147] width 40 height 10
select select "1"
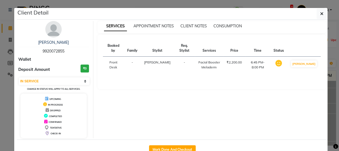
click at [38, 82] on select "Select IN SERVICE CONFIRMED TENTATIVE CHECK IN MARK DONE DROPPED UPCOMING" at bounding box center [54, 81] width 71 height 8
click at [19, 77] on select "Select IN SERVICE CONFIRMED TENTATIVE CHECK IN MARK DONE DROPPED UPCOMING" at bounding box center [54, 81] width 71 height 8
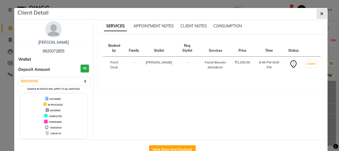
click at [319, 10] on button "button" at bounding box center [322, 13] width 10 height 10
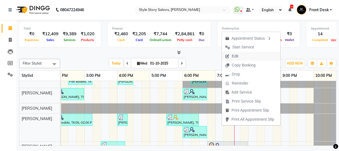
click at [238, 55] on span "Edit" at bounding box center [235, 56] width 7 height 6
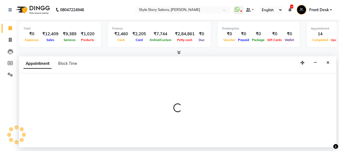
select select "tentative"
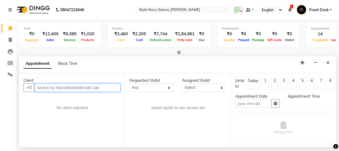
type input "01-10-2025"
select select "84756"
select select "1125"
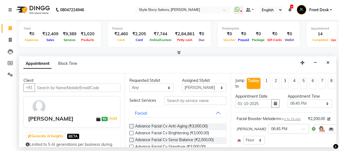
click at [339, 131] on icon at bounding box center [343, 129] width 3 height 4
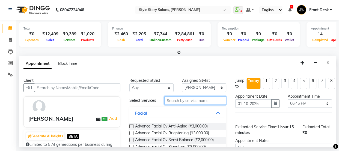
click at [189, 101] on input "text" at bounding box center [196, 100] width 62 height 8
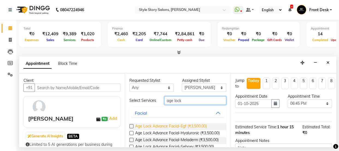
type input "age lock"
click at [184, 130] on span "Age Lock Advance Facial-Egf (₹3,500.00)" at bounding box center [171, 126] width 72 height 7
checkbox input "true"
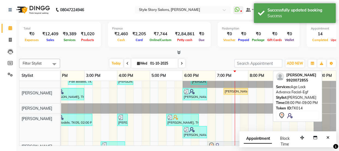
drag, startPoint x: 250, startPoint y: 121, endPoint x: 216, endPoint y: 121, distance: 34.7
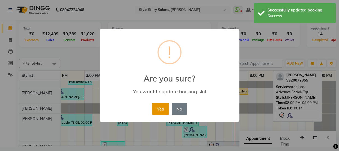
click at [153, 106] on button "Yes" at bounding box center [160, 109] width 17 height 12
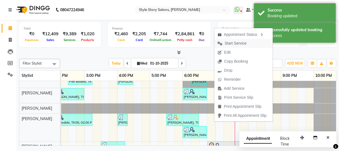
click at [244, 42] on span "Start Service" at bounding box center [236, 43] width 22 height 6
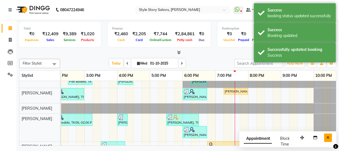
click at [326, 137] on button "Close" at bounding box center [328, 137] width 8 height 8
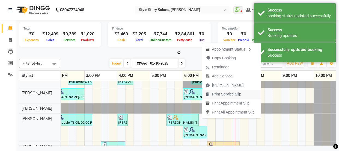
click at [224, 95] on span "Print Service Slip" at bounding box center [226, 94] width 29 height 6
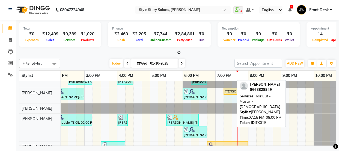
drag, startPoint x: 232, startPoint y: 98, endPoint x: 224, endPoint y: 101, distance: 8.8
click at [225, 104] on div "Pari Bodele, TK05, 02:30 PM-03:15 PM, Gel Nail Polish Application (₹500) Sonal …" at bounding box center [84, 120] width 525 height 94
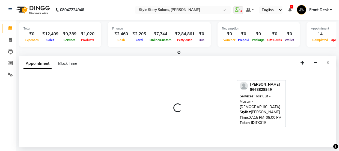
select select "61197"
select select "1170"
select select "tentative"
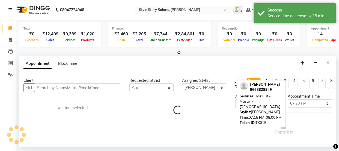
click at [68, 85] on input "text" at bounding box center [78, 87] width 86 height 8
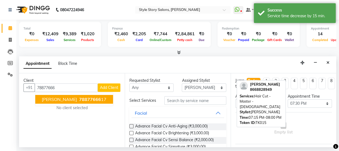
click at [79, 101] on span "78877666" at bounding box center [90, 98] width 22 height 5
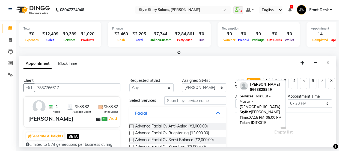
type input "7887766617"
click at [186, 101] on input "text" at bounding box center [196, 100] width 62 height 8
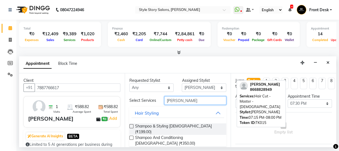
type input "shampo"
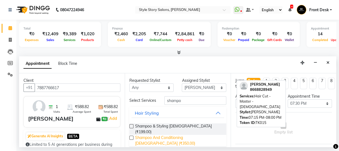
click at [194, 136] on span "Shampoo And Conditioning Female (₹350.00)" at bounding box center [178, 140] width 87 height 11
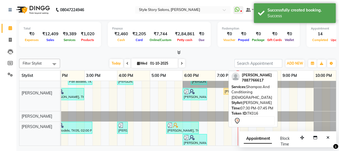
drag, startPoint x: 222, startPoint y: 110, endPoint x: 227, endPoint y: 111, distance: 5.0
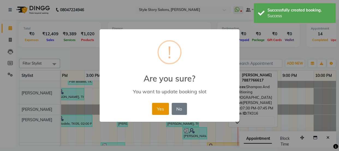
click at [163, 105] on button "Yes" at bounding box center [160, 109] width 17 height 12
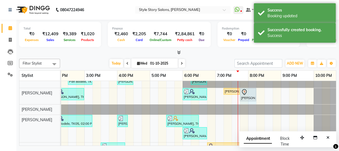
drag, startPoint x: 233, startPoint y: 101, endPoint x: 242, endPoint y: 102, distance: 9.1
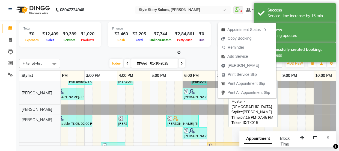
click at [224, 95] on link "[PERSON_NAME], TK15, 07:15 PM-07:45 PM, Hair Cut - Master - [DEMOGRAPHIC_DATA]" at bounding box center [232, 91] width 16 height 7
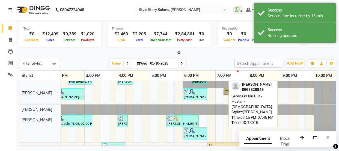
click at [224, 95] on link "[PERSON_NAME], TK15, 07:15 PM-07:45 PM, Hair Cut - Master - [DEMOGRAPHIC_DATA]" at bounding box center [232, 91] width 16 height 7
select select "1"
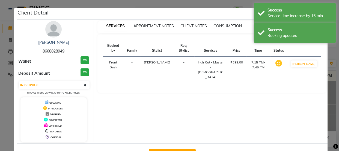
click at [177, 149] on button "Mark Done And Checkout" at bounding box center [172, 153] width 47 height 9
select select "service"
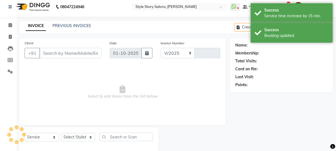
select select "6249"
type input "1783"
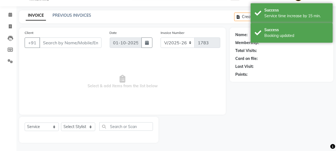
select select "61197"
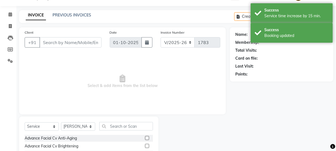
type input "8668828949"
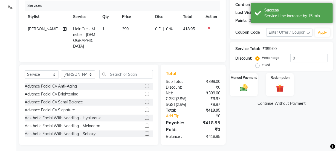
scroll to position [68, 0]
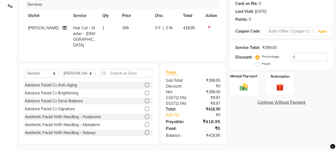
click at [241, 85] on img at bounding box center [243, 86] width 13 height 9
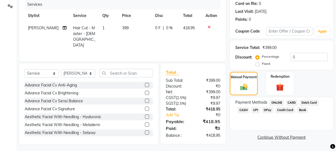
click at [257, 109] on span "UPI" at bounding box center [255, 110] width 8 height 6
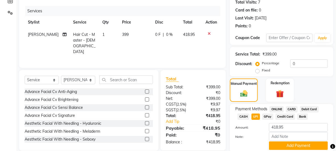
scroll to position [82, 0]
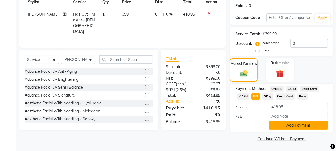
click at [294, 125] on button "Add Payment" at bounding box center [298, 125] width 59 height 8
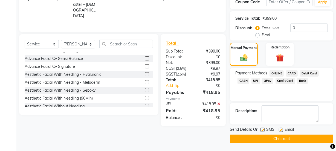
scroll to position [25, 0]
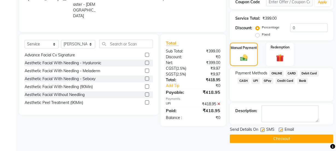
click at [279, 139] on button "Checkout" at bounding box center [281, 138] width 103 height 8
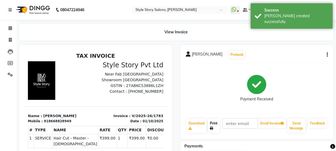
click at [214, 124] on link "Print" at bounding box center [213, 126] width 12 height 14
click at [10, 27] on icon at bounding box center [10, 28] width 4 height 4
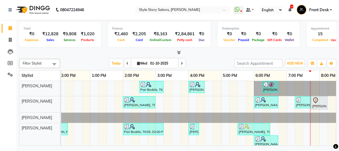
scroll to position [0, 220]
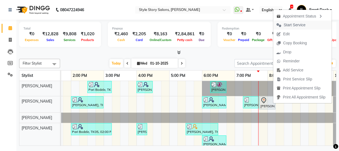
click at [291, 24] on span "Start Service" at bounding box center [295, 25] width 22 height 6
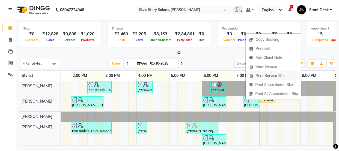
click at [264, 75] on span "Print Service Slip" at bounding box center [270, 76] width 29 height 6
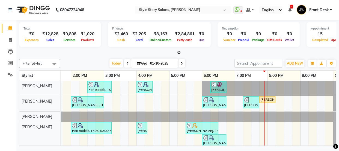
scroll to position [33, 0]
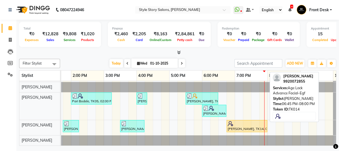
click at [260, 124] on div "[PERSON_NAME], TK14, 06:45 PM-08:00 PM, Age Lock Advance Facial-Egf" at bounding box center [247, 126] width 40 height 10
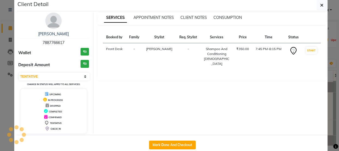
select select "1"
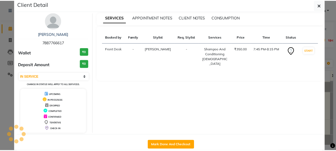
scroll to position [16, 0]
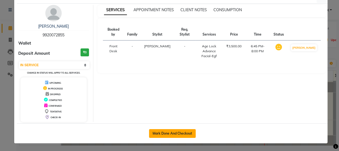
click at [186, 134] on button "Mark Done And Checkout" at bounding box center [172, 133] width 47 height 9
select select "service"
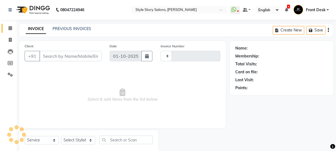
type input "1784"
select select "6249"
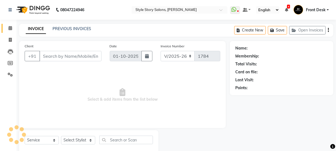
select select "61197"
type input "9920072855"
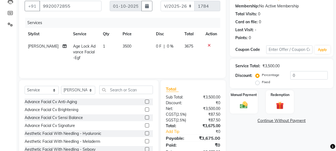
scroll to position [68, 0]
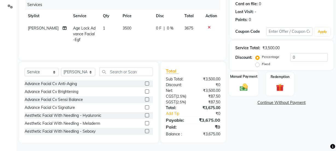
click at [238, 83] on img at bounding box center [243, 86] width 13 height 9
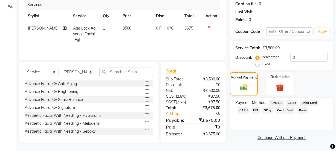
click at [254, 109] on span "UPI" at bounding box center [255, 110] width 8 height 6
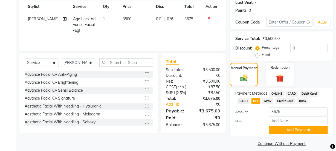
scroll to position [82, 0]
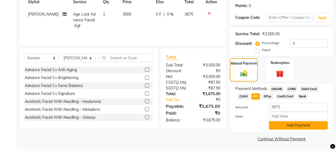
click at [284, 125] on button "Add Payment" at bounding box center [298, 125] width 59 height 8
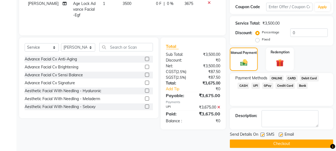
scroll to position [98, 0]
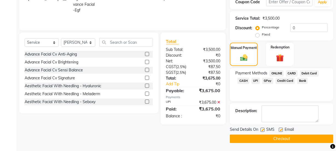
click at [270, 137] on button "Checkout" at bounding box center [281, 138] width 103 height 8
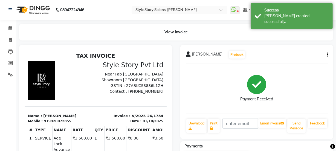
click at [212, 118] on div "Print" at bounding box center [213, 125] width 13 height 15
click at [212, 121] on link "Print" at bounding box center [213, 126] width 12 height 14
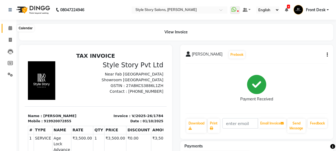
click at [10, 28] on icon at bounding box center [10, 28] width 4 height 4
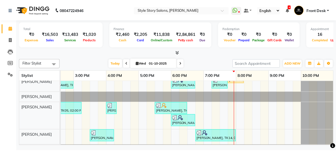
scroll to position [33, 0]
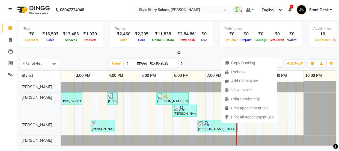
click at [210, 55] on div at bounding box center [178, 53] width 318 height 6
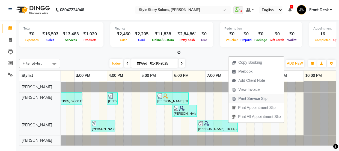
click at [244, 101] on span "Print Service Slip" at bounding box center [253, 99] width 29 height 6
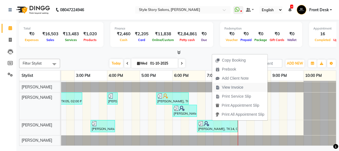
click at [231, 87] on span "View Invoice" at bounding box center [232, 87] width 21 height 6
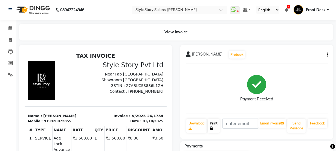
click at [214, 126] on link "Print" at bounding box center [213, 126] width 12 height 14
click at [11, 27] on icon at bounding box center [10, 28] width 4 height 4
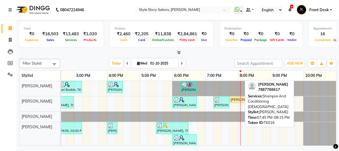
click at [234, 98] on div "Pooja Jain, TK16, 07:45 PM-08:15 PM, Shampoo And Conditioning Female" at bounding box center [237, 99] width 15 height 5
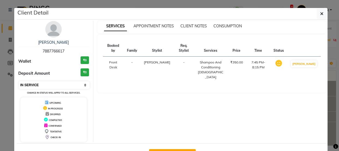
click at [77, 83] on select "Select IN SERVICE CONFIRMED TENTATIVE CHECK IN MARK DONE DROPPED UPCOMING" at bounding box center [54, 85] width 71 height 8
select select "7"
click at [19, 81] on select "Select IN SERVICE CONFIRMED TENTATIVE CHECK IN MARK DONE DROPPED UPCOMING" at bounding box center [54, 85] width 71 height 8
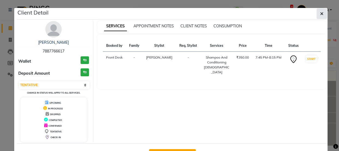
click at [321, 14] on icon "button" at bounding box center [322, 13] width 3 height 4
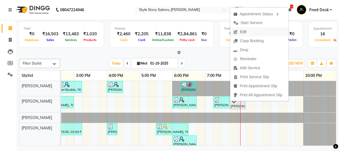
click at [248, 33] on span "Edit" at bounding box center [240, 31] width 20 height 9
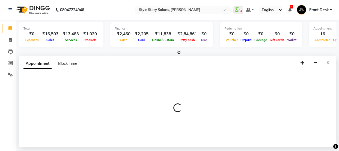
select select "tentative"
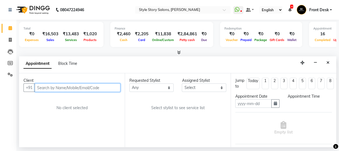
type input "01-10-2025"
select select "1185"
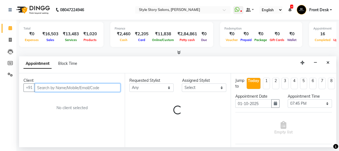
select select "61197"
select select "3090"
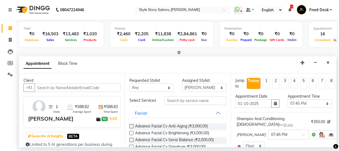
click at [339, 134] on icon at bounding box center [343, 135] width 3 height 4
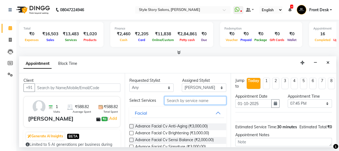
click at [180, 101] on input "text" at bounding box center [196, 100] width 62 height 8
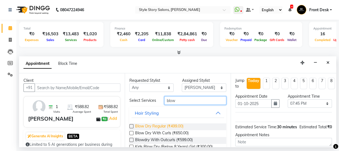
type input "blow"
click at [161, 126] on span "Blow Dry Regular (₹499.00)" at bounding box center [159, 126] width 48 height 7
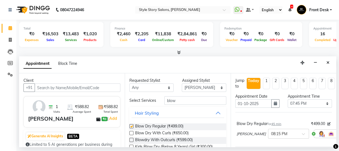
checkbox input "false"
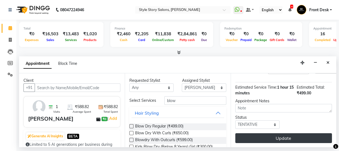
scroll to position [69, 0]
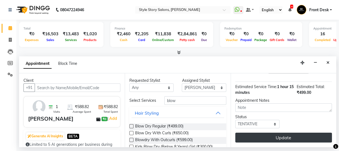
click at [279, 135] on button "Update" at bounding box center [284, 138] width 97 height 10
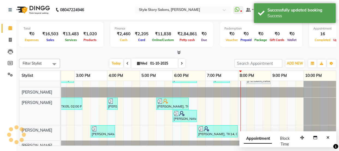
scroll to position [34, 0]
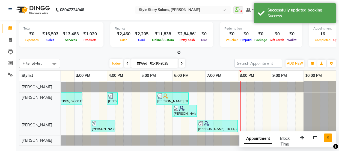
click at [329, 136] on icon "Close" at bounding box center [328, 138] width 3 height 4
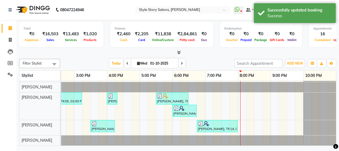
scroll to position [0, 0]
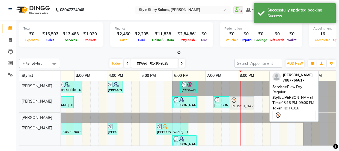
drag, startPoint x: 252, startPoint y: 101, endPoint x: 235, endPoint y: 104, distance: 17.1
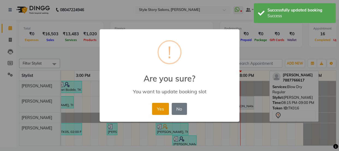
click at [159, 107] on button "Yes" at bounding box center [160, 109] width 17 height 12
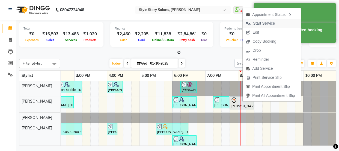
click at [260, 23] on span "Start Service" at bounding box center [264, 23] width 22 height 6
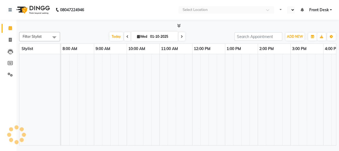
scroll to position [1, 0]
select select "en"
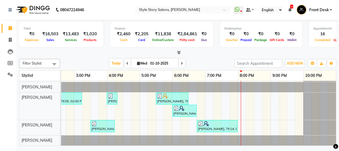
scroll to position [0, 0]
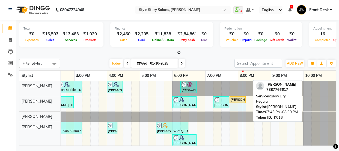
drag, startPoint x: 249, startPoint y: 98, endPoint x: 240, endPoint y: 101, distance: 8.8
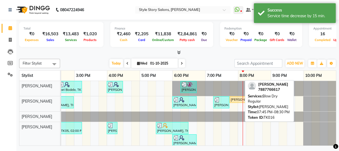
click at [234, 99] on div "Pooja Jain, TK16, 07:45 PM-08:15 PM, Blow Dry Regular" at bounding box center [237, 99] width 15 height 5
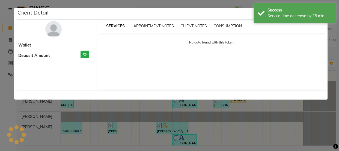
select select "1"
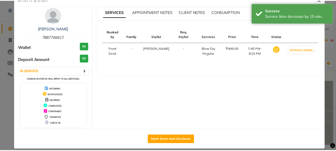
scroll to position [20, 0]
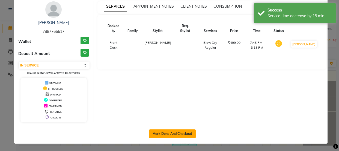
click at [166, 133] on button "Mark Done And Checkout" at bounding box center [172, 133] width 47 height 9
select select "service"
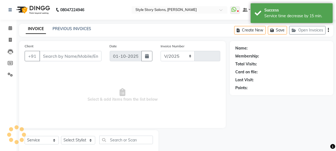
select select "6249"
type input "1785"
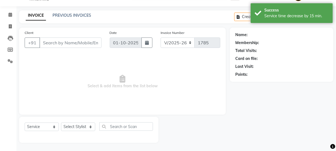
select select "61197"
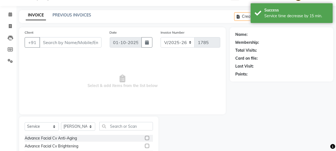
type input "7887766617"
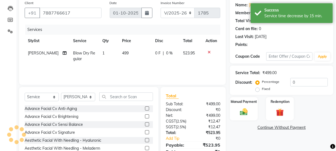
scroll to position [68, 0]
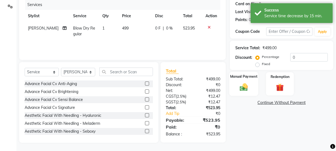
click at [248, 86] on img at bounding box center [243, 86] width 13 height 9
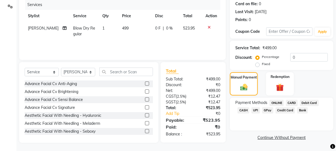
click at [256, 109] on span "UPI" at bounding box center [255, 110] width 8 height 6
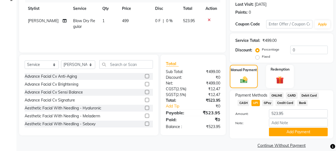
scroll to position [82, 0]
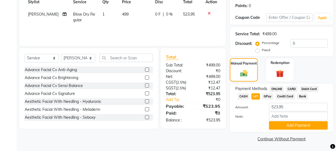
drag, startPoint x: 281, startPoint y: 124, endPoint x: 272, endPoint y: 104, distance: 21.9
click at [282, 124] on button "Add Payment" at bounding box center [298, 125] width 59 height 8
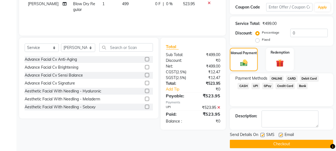
scroll to position [98, 0]
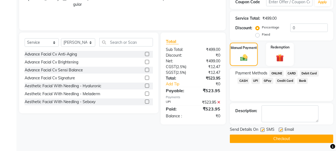
click at [265, 138] on button "Checkout" at bounding box center [281, 138] width 103 height 8
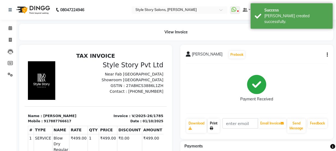
click at [214, 121] on link "Print" at bounding box center [213, 126] width 12 height 14
click at [11, 28] on icon at bounding box center [10, 28] width 4 height 4
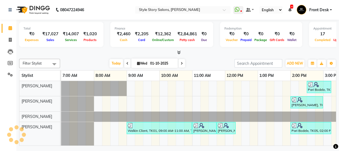
scroll to position [0, 253]
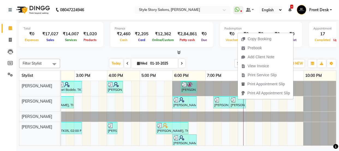
click at [259, 75] on span "Print Service Slip" at bounding box center [262, 75] width 29 height 6
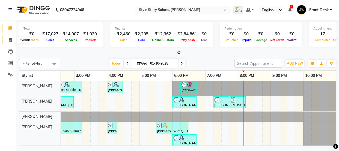
click at [10, 39] on icon at bounding box center [10, 40] width 3 height 4
select select "service"
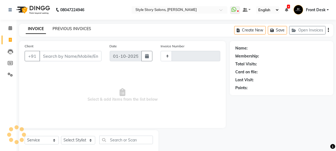
click at [74, 30] on link "PREVIOUS INVOICES" at bounding box center [71, 28] width 39 height 5
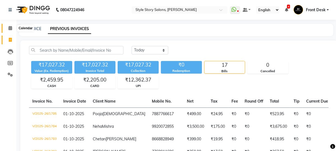
drag, startPoint x: 11, startPoint y: 28, endPoint x: 160, endPoint y: 150, distance: 192.9
click at [11, 28] on icon at bounding box center [10, 28] width 4 height 4
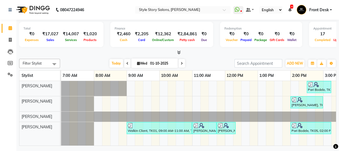
drag, startPoint x: 193, startPoint y: 53, endPoint x: 197, endPoint y: 58, distance: 6.2
click at [193, 53] on div at bounding box center [178, 53] width 318 height 6
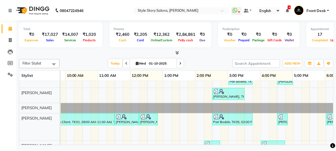
scroll to position [0, 46]
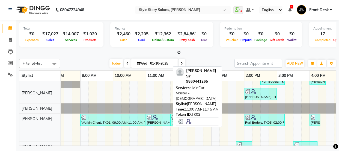
click at [153, 121] on div "[PERSON_NAME] Sir, TK02, 11:00 AM-11:45 AM, Hair Cut - Master - [DEMOGRAPHIC_DA…" at bounding box center [157, 120] width 23 height 10
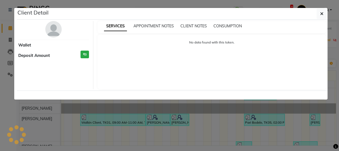
select select "3"
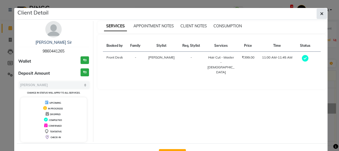
click at [321, 13] on icon "button" at bounding box center [322, 13] width 3 height 4
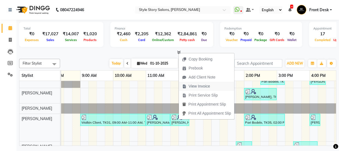
click at [197, 90] on span "View Invoice" at bounding box center [196, 86] width 34 height 9
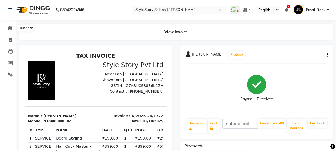
click at [11, 27] on icon at bounding box center [10, 28] width 4 height 4
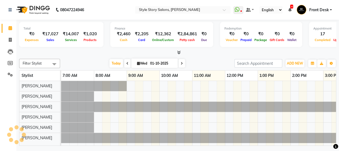
scroll to position [0, 249]
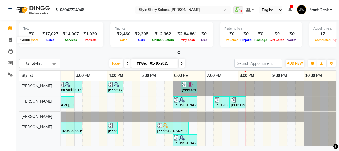
click at [9, 39] on icon at bounding box center [10, 40] width 3 height 4
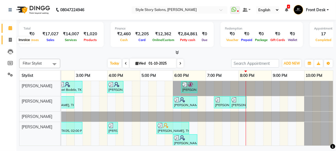
select select "6249"
select select "service"
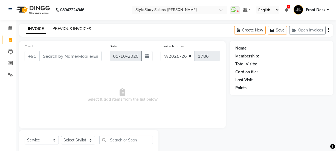
click at [80, 30] on link "PREVIOUS INVOICES" at bounding box center [71, 28] width 39 height 5
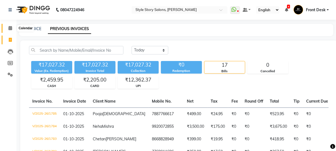
click at [10, 27] on icon at bounding box center [10, 28] width 4 height 4
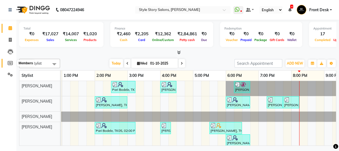
click at [11, 61] on icon at bounding box center [10, 63] width 5 height 4
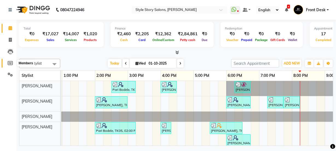
select select
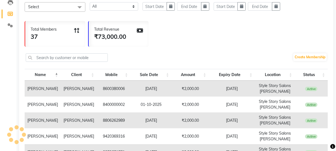
scroll to position [49, 0]
click at [76, 105] on td "[PERSON_NAME]" at bounding box center [79, 104] width 36 height 16
click at [113, 105] on td "8400000002" at bounding box center [114, 104] width 34 height 16
click at [146, 102] on td "01-10-2025" at bounding box center [150, 104] width 41 height 16
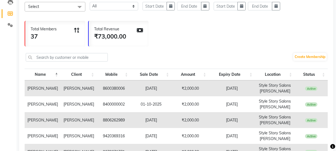
click at [73, 100] on td "[PERSON_NAME]" at bounding box center [79, 104] width 36 height 16
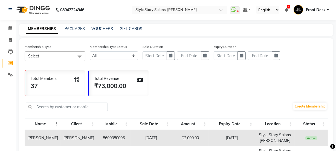
scroll to position [0, 0]
click at [314, 107] on link "Create Membership" at bounding box center [309, 106] width 33 height 8
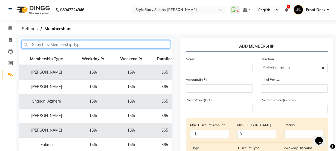
click at [84, 44] on input "text" at bounding box center [95, 44] width 148 height 8
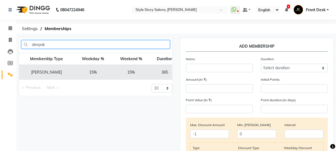
type input "deepak"
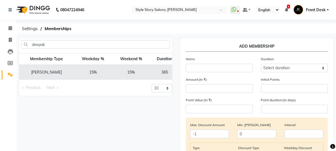
click at [43, 73] on td "[PERSON_NAME]" at bounding box center [46, 72] width 55 height 15
click at [49, 71] on td "[PERSON_NAME]" at bounding box center [46, 72] width 55 height 15
click at [61, 71] on td "[PERSON_NAME]" at bounding box center [46, 72] width 55 height 15
click at [167, 92] on select "10 20 50 100" at bounding box center [161, 88] width 20 height 8
click at [116, 102] on div "deepak Membership Type Weekday % Weekend % Duration Amount Deepak Parihar 15% 1…" at bounding box center [95, 153] width 161 height 231
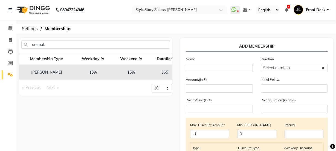
click at [46, 73] on td "[PERSON_NAME]" at bounding box center [46, 72] width 55 height 15
click at [126, 59] on th "Weekend %" at bounding box center [131, 59] width 38 height 12
click at [12, 38] on span at bounding box center [10, 40] width 10 height 6
select select "service"
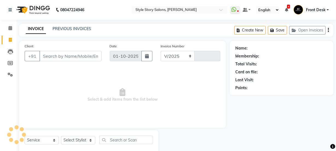
select select "6249"
type input "1786"
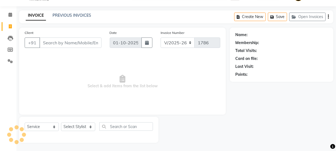
select select "61197"
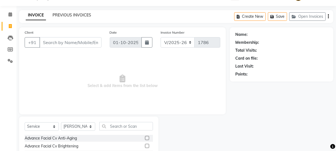
click at [74, 14] on link "PREVIOUS INVOICES" at bounding box center [71, 15] width 39 height 5
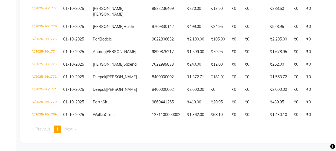
scroll to position [264, 0]
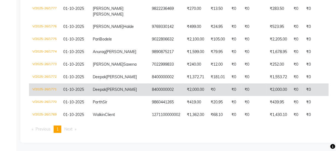
click at [148, 83] on td "8400000002" at bounding box center [165, 89] width 35 height 13
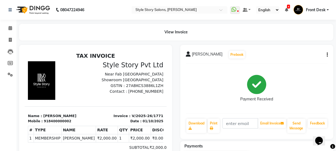
scroll to position [67, 0]
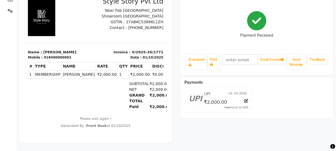
click at [204, 92] on span "UPI" at bounding box center [207, 94] width 6 height 6
click at [132, 113] on div "TAX INVOICE Style Story Pvt Ltd Near Fab [GEOGRAPHIC_DATA] Showroom [GEOGRAPHIC…" at bounding box center [95, 59] width 142 height 140
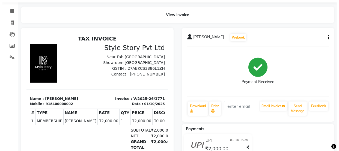
scroll to position [0, 0]
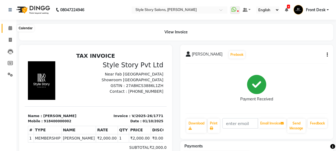
click at [11, 27] on icon at bounding box center [10, 28] width 4 height 4
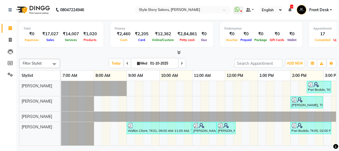
scroll to position [0, 86]
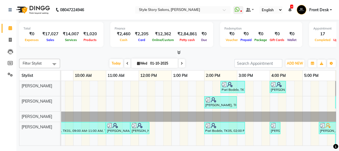
click at [180, 52] on icon at bounding box center [179, 52] width 4 height 4
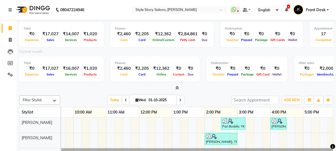
click at [176, 88] on icon at bounding box center [177, 88] width 4 height 4
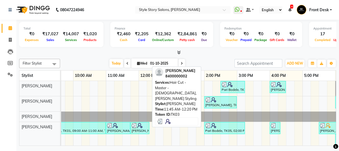
click at [135, 127] on img at bounding box center [134, 125] width 5 height 5
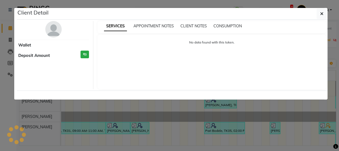
select select "3"
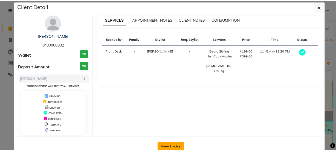
scroll to position [20, 0]
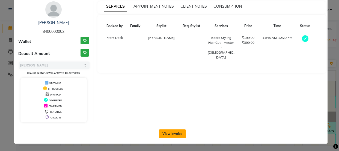
click at [166, 131] on button "View Invoice" at bounding box center [172, 133] width 27 height 9
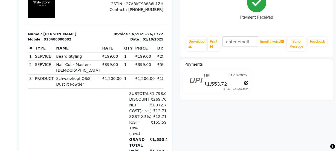
scroll to position [99, 0]
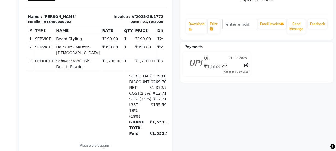
click at [156, 71] on td "₹180.00" at bounding box center [168, 64] width 25 height 14
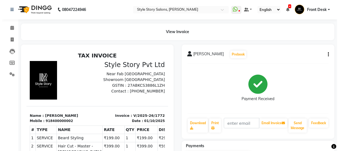
scroll to position [0, 0]
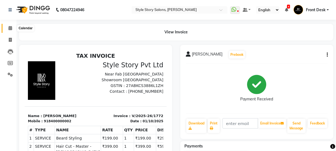
click at [10, 27] on icon at bounding box center [10, 28] width 4 height 4
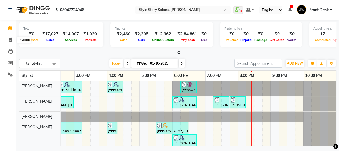
click at [9, 40] on icon at bounding box center [10, 40] width 3 height 4
select select "service"
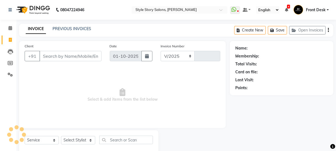
select select "6249"
type input "1786"
click at [71, 27] on link "PREVIOUS INVOICES" at bounding box center [71, 28] width 39 height 5
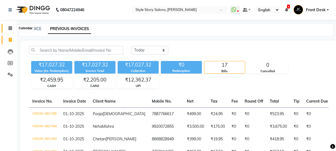
click at [8, 27] on icon at bounding box center [10, 28] width 4 height 4
